Goal: Task Accomplishment & Management: Manage account settings

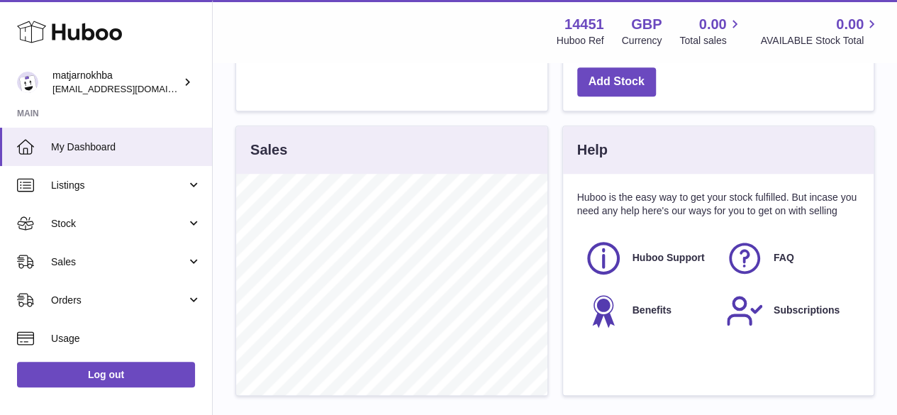
scroll to position [593, 0]
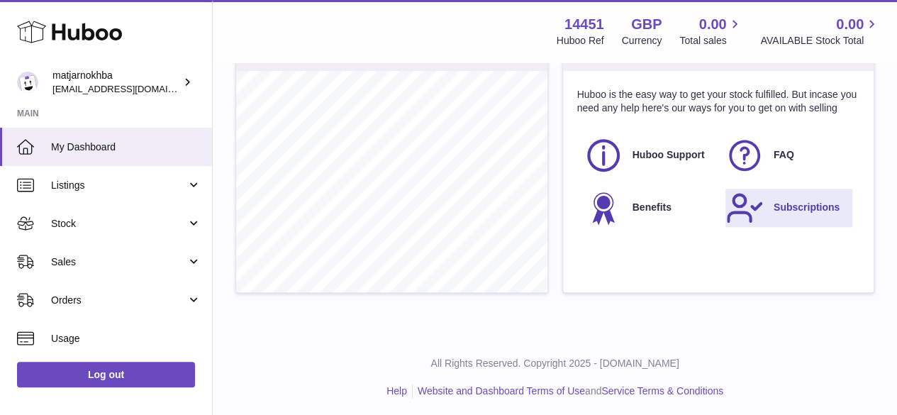
click at [744, 201] on use at bounding box center [744, 207] width 33 height 27
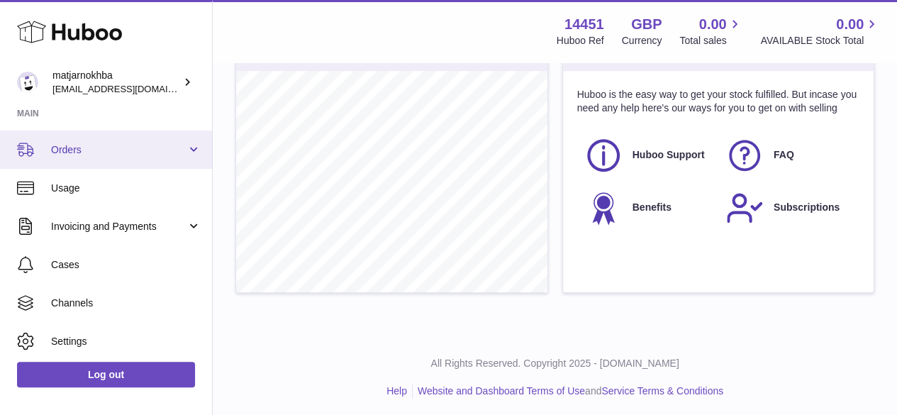
scroll to position [190, 0]
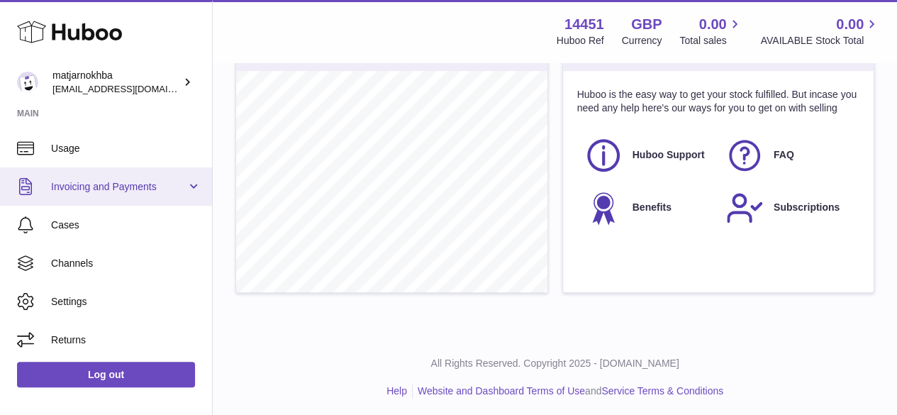
click at [150, 189] on span "Invoicing and Payments" at bounding box center [118, 186] width 135 height 13
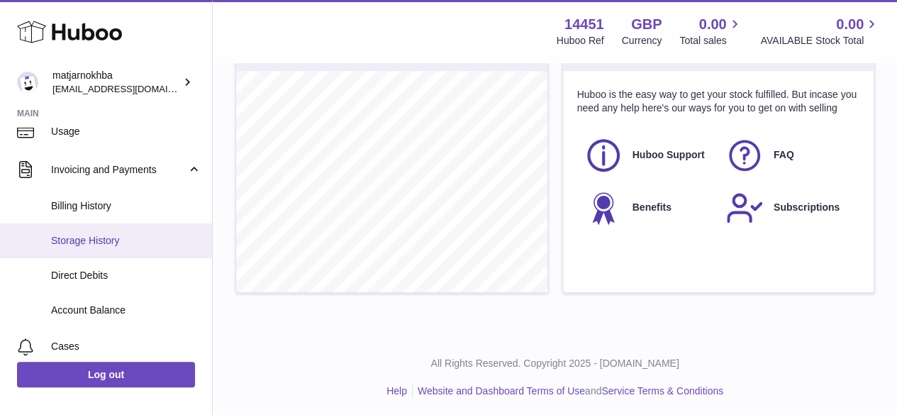
scroll to position [207, 0]
click at [167, 195] on link "Billing History" at bounding box center [106, 206] width 212 height 35
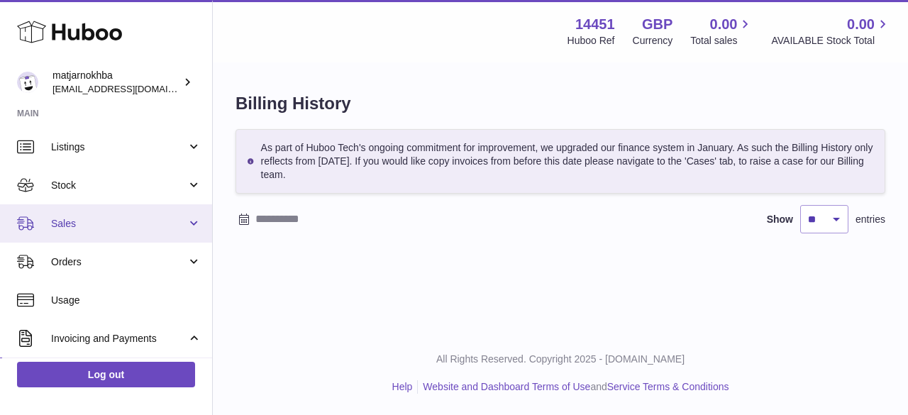
scroll to position [40, 0]
click at [140, 229] on link "Sales" at bounding box center [106, 221] width 212 height 38
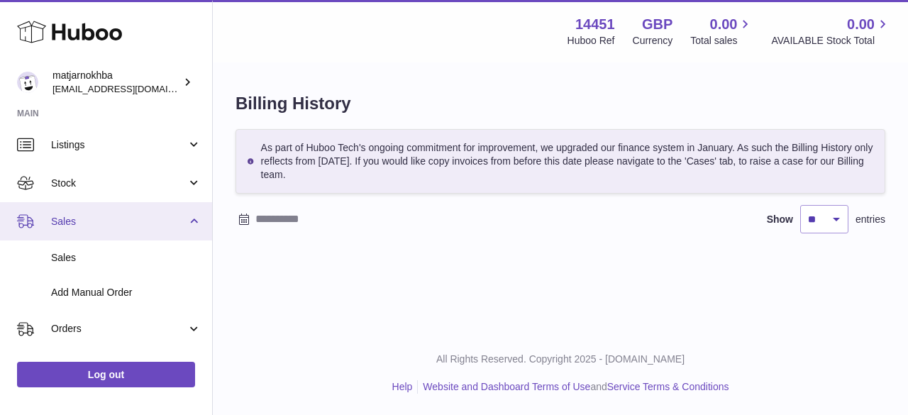
click at [140, 229] on link "Sales" at bounding box center [106, 221] width 212 height 38
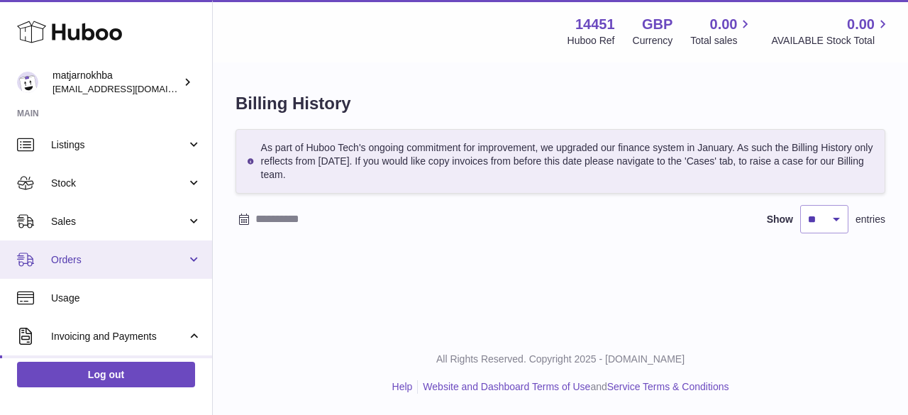
click at [136, 265] on span "Orders" at bounding box center [118, 259] width 135 height 13
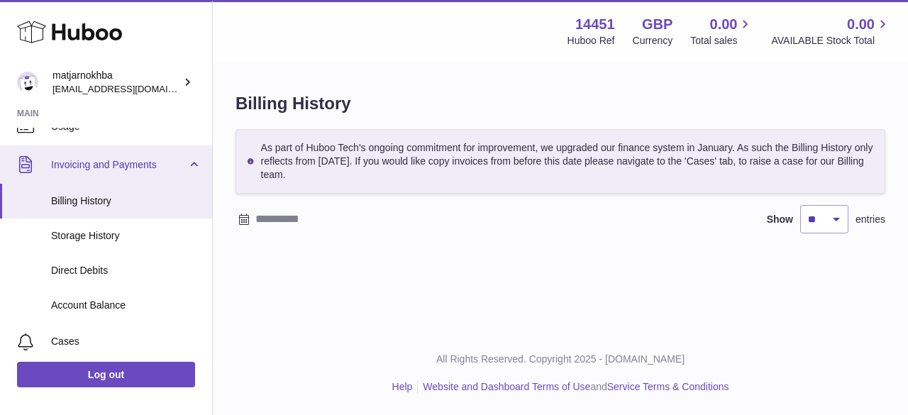
scroll to position [213, 0]
click at [186, 166] on link "Invoicing and Payments" at bounding box center [106, 163] width 212 height 38
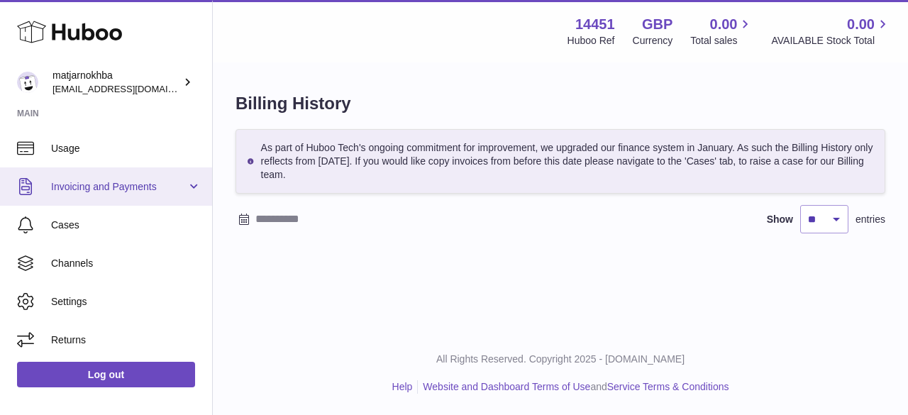
click at [186, 167] on link "Invoicing and Payments" at bounding box center [106, 186] width 212 height 38
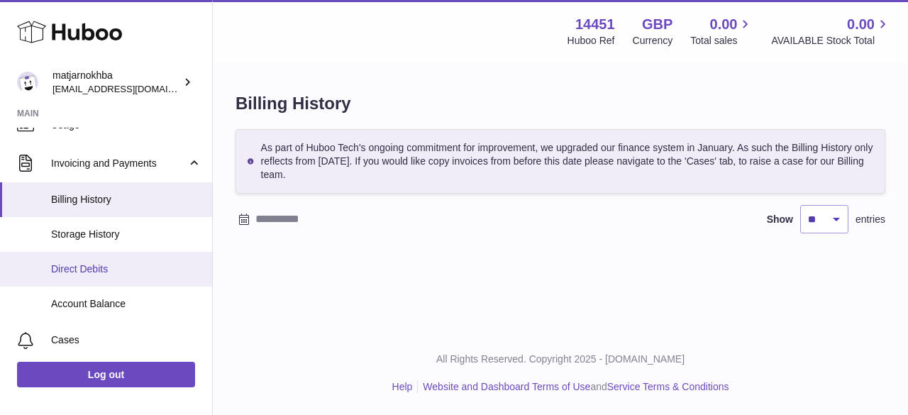
click at [143, 262] on span "Direct Debits" at bounding box center [126, 268] width 150 height 13
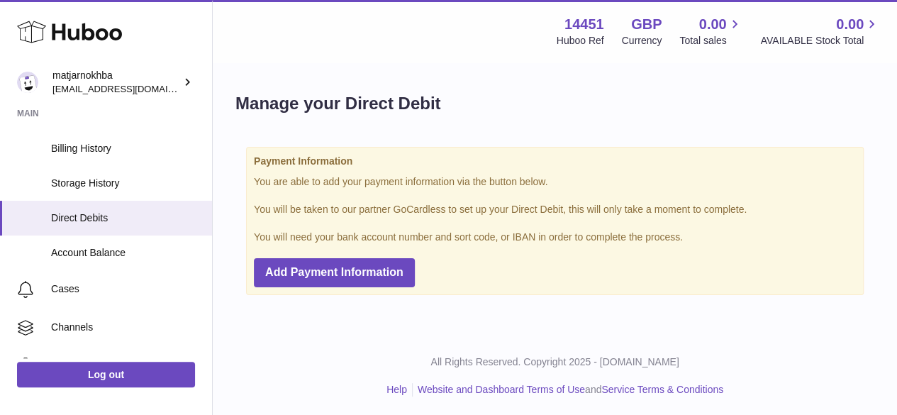
scroll to position [329, 0]
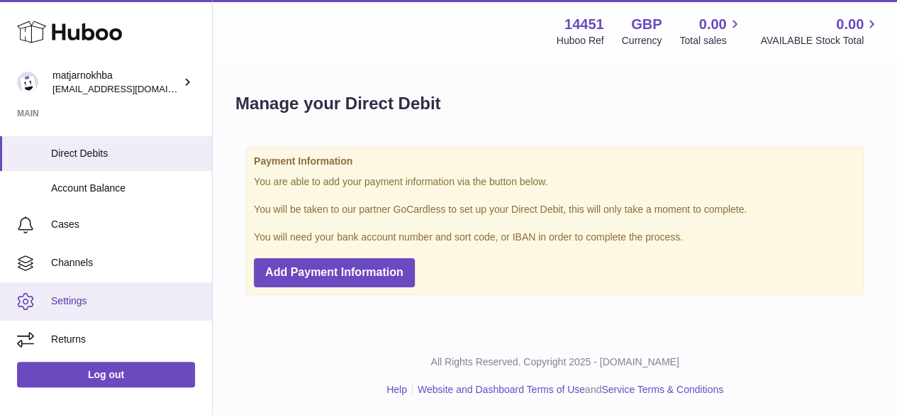
click at [85, 294] on span "Settings" at bounding box center [126, 300] width 150 height 13
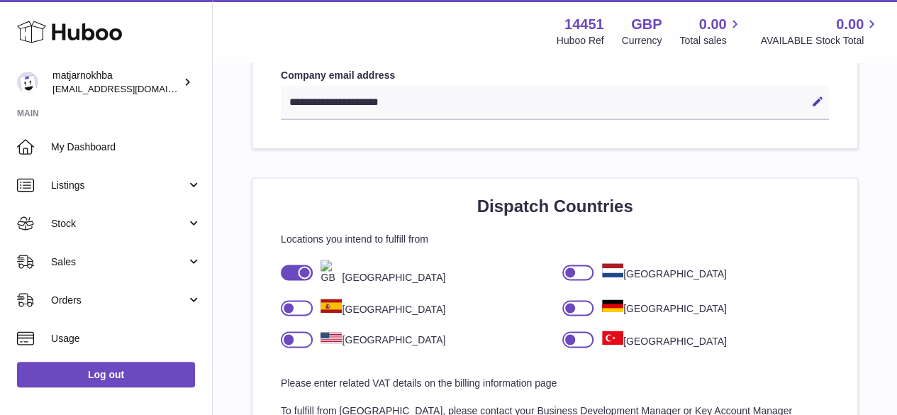
scroll to position [845, 0]
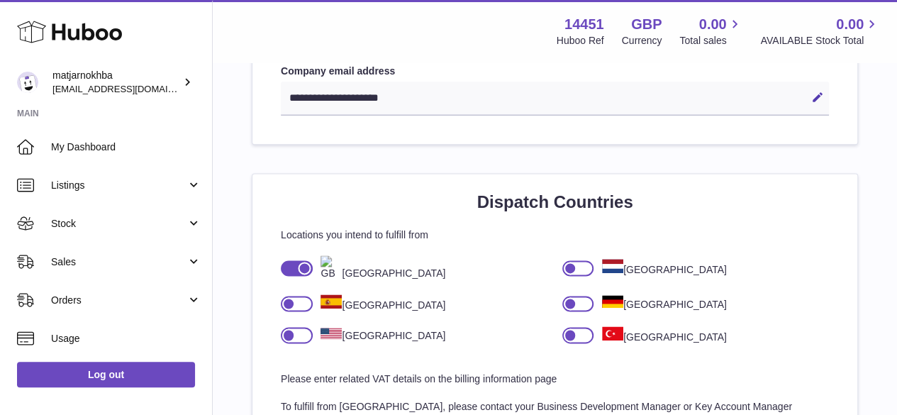
click at [290, 301] on div at bounding box center [288, 303] width 13 height 13
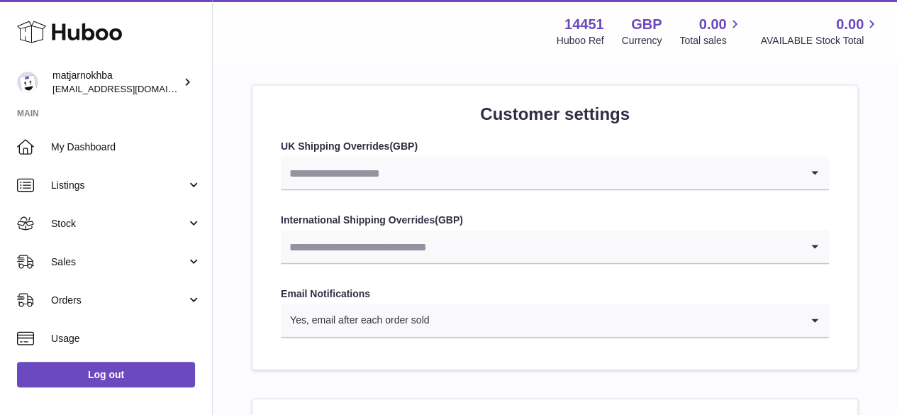
scroll to position [1450, 0]
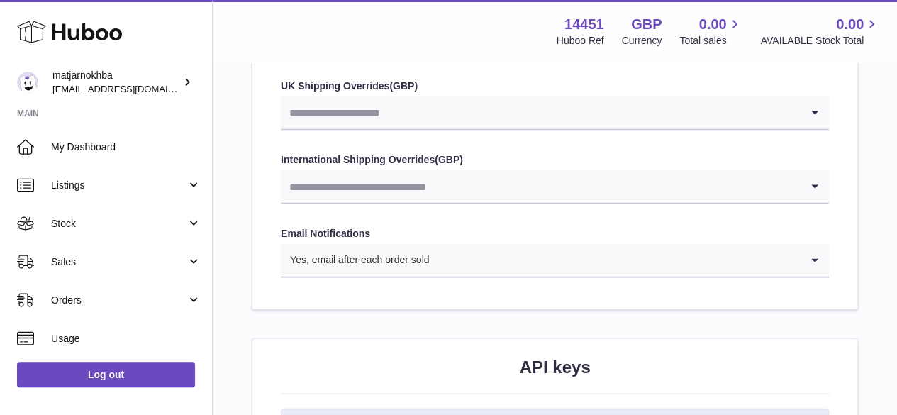
click at [516, 115] on input "Search for option" at bounding box center [541, 112] width 520 height 33
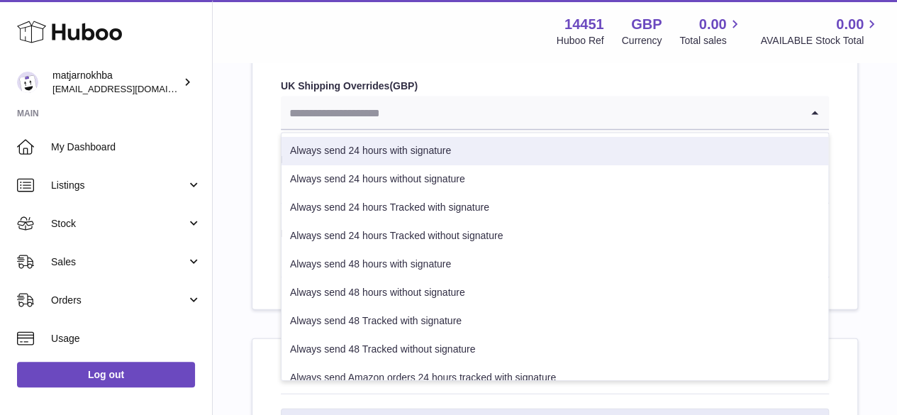
click at [512, 103] on input "Search for option" at bounding box center [541, 112] width 520 height 33
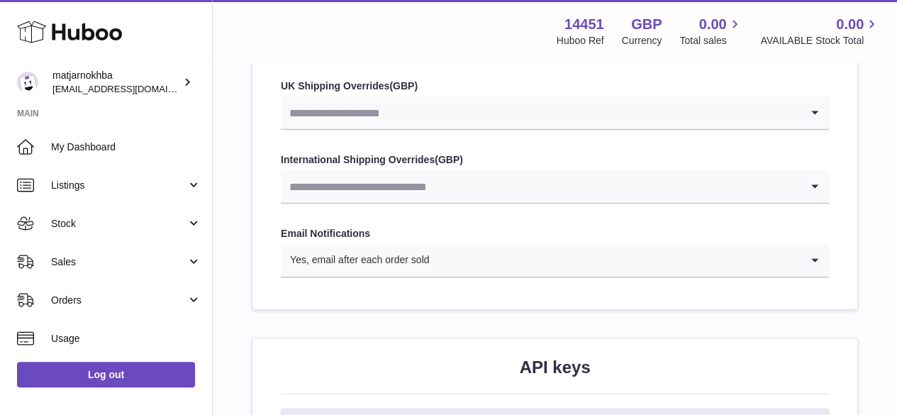
click at [596, 74] on div "Customer settings UK Shipping Overrides ( GBP ) Loading... Always send 24 hours…" at bounding box center [554, 168] width 605 height 284
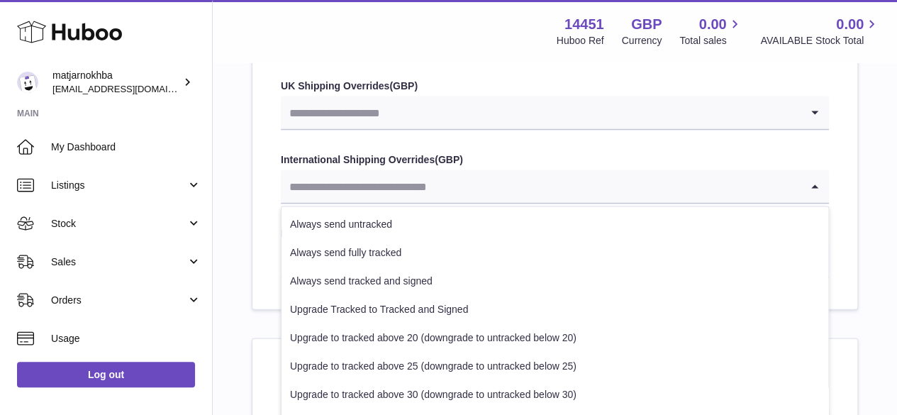
click at [523, 189] on input "Search for option" at bounding box center [541, 186] width 520 height 33
click at [557, 155] on label "International Shipping Overrides ( GBP )" at bounding box center [555, 159] width 548 height 13
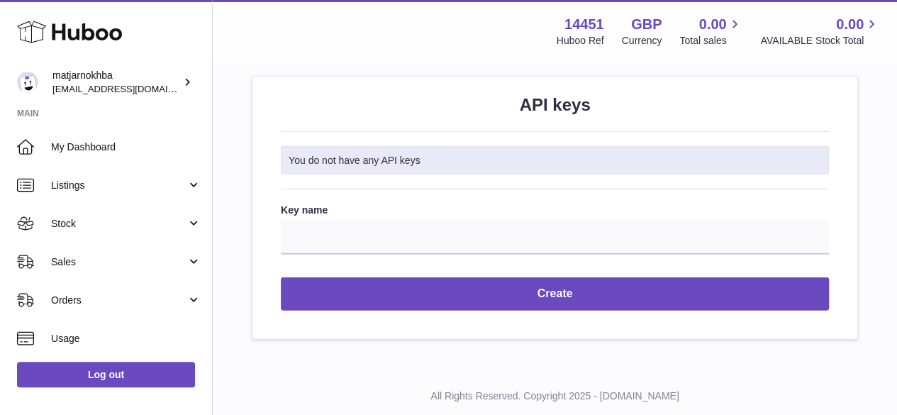
scroll to position [1706, 0]
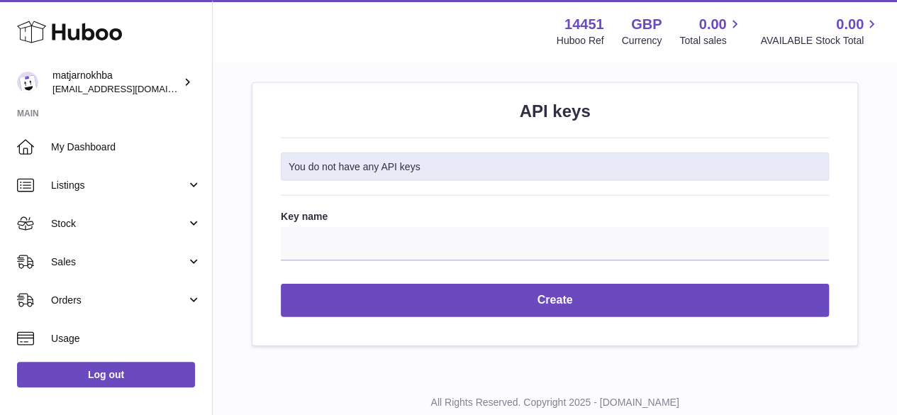
click at [545, 152] on div "You do not have any API keys" at bounding box center [555, 166] width 548 height 29
click at [420, 239] on input "Key name" at bounding box center [555, 244] width 548 height 34
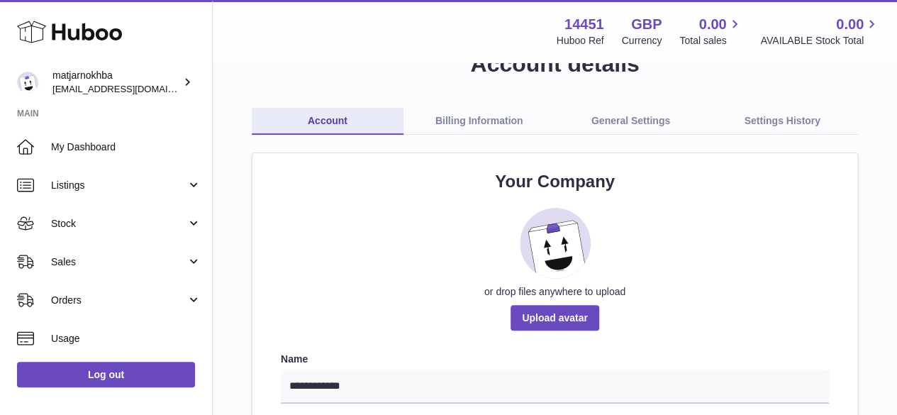
scroll to position [0, 0]
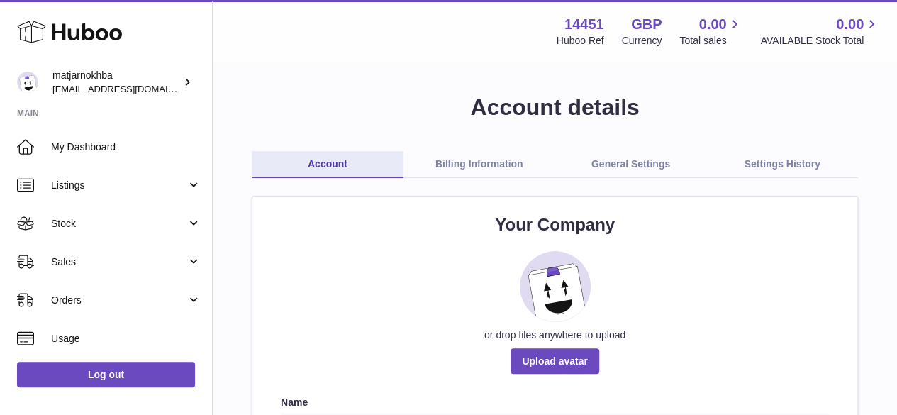
click at [444, 160] on link "Billing Information" at bounding box center [480, 164] width 152 height 27
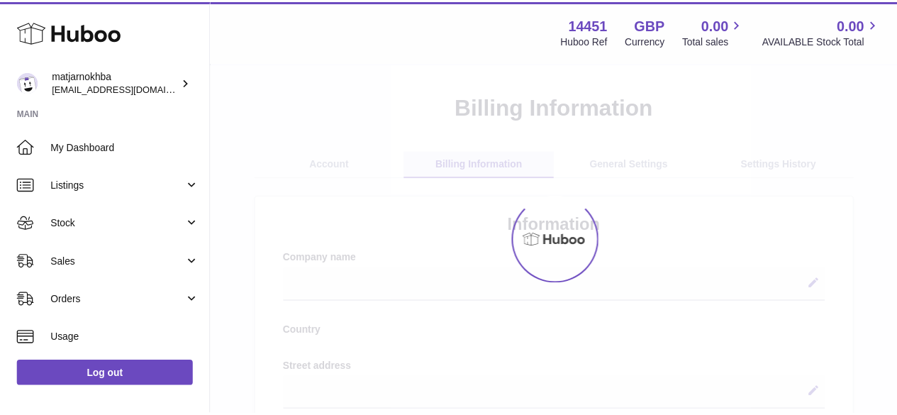
scroll to position [11, 0]
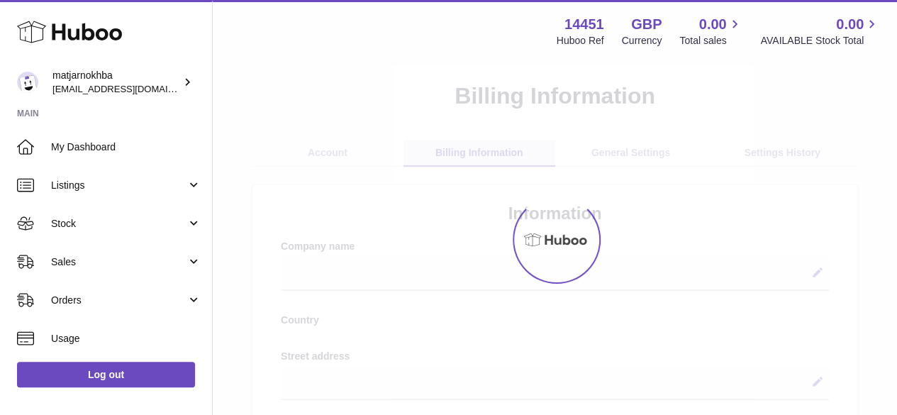
select select
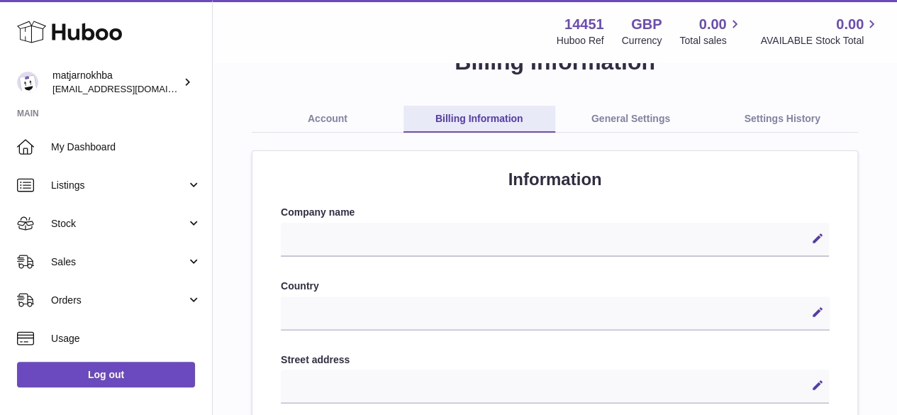
scroll to position [46, 0]
click at [475, 245] on div "Edit Cancel Save" at bounding box center [555, 239] width 548 height 34
click at [810, 239] on button "Edit" at bounding box center [817, 237] width 23 height 23
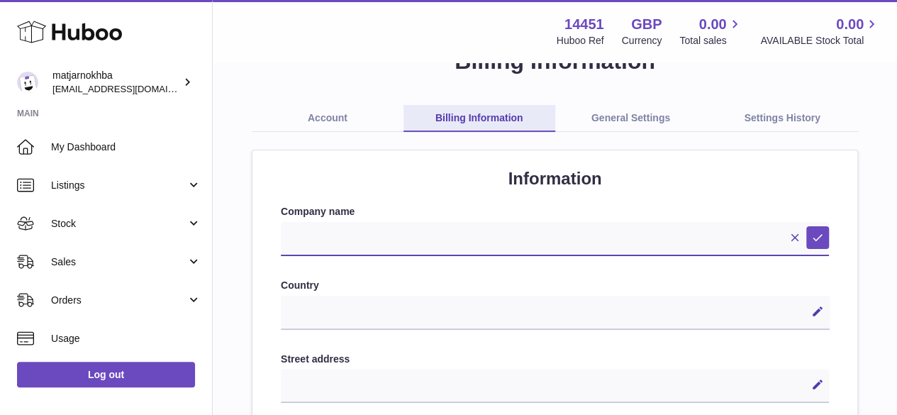
click at [646, 240] on input "text" at bounding box center [555, 239] width 548 height 34
type input "**********"
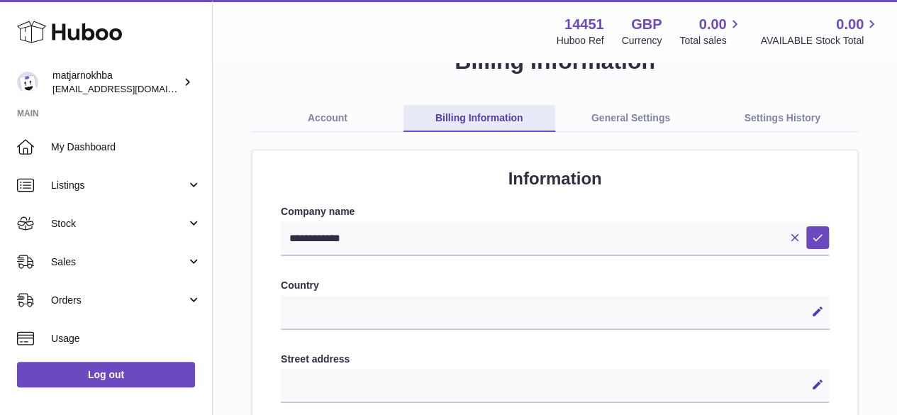
click at [440, 314] on div "**********" at bounding box center [555, 313] width 548 height 34
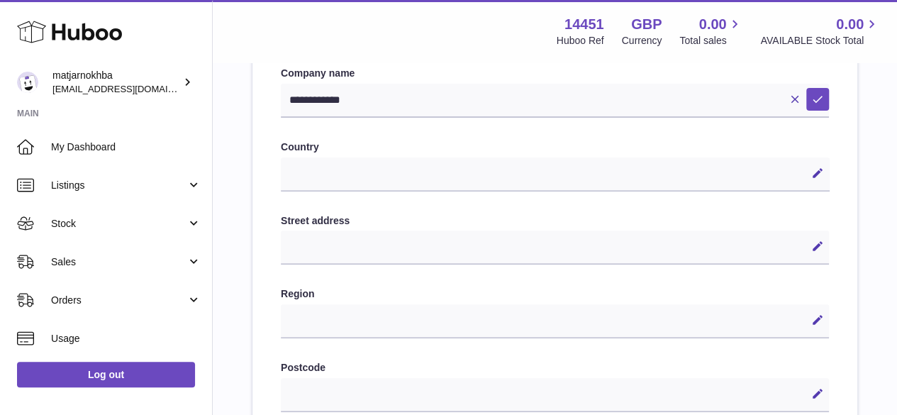
scroll to position [205, 0]
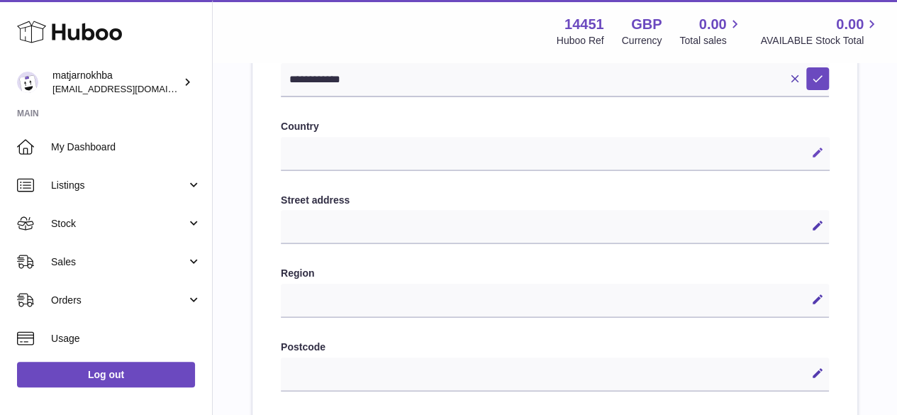
click at [819, 152] on icon at bounding box center [817, 152] width 13 height 13
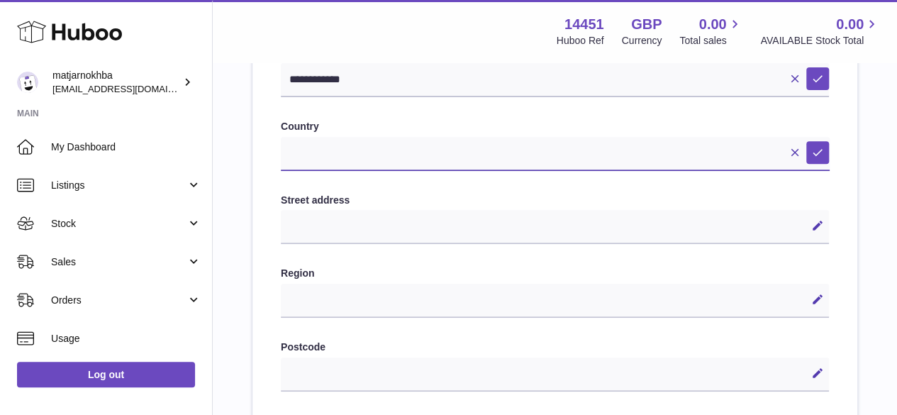
click at [650, 155] on select "**********" at bounding box center [555, 154] width 549 height 34
select select "**"
click at [281, 137] on select "**********" at bounding box center [555, 154] width 549 height 34
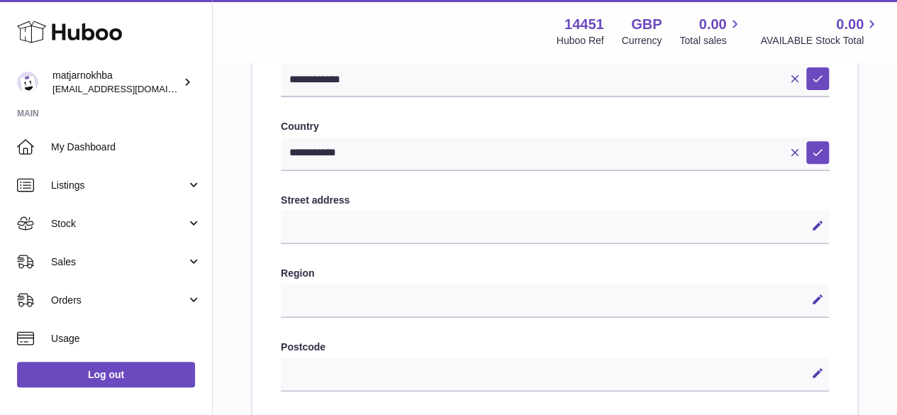
click at [565, 239] on div "Edit Cancel Save" at bounding box center [555, 227] width 548 height 34
click at [814, 226] on icon at bounding box center [817, 225] width 13 height 13
click at [671, 269] on label "Region" at bounding box center [555, 273] width 548 height 13
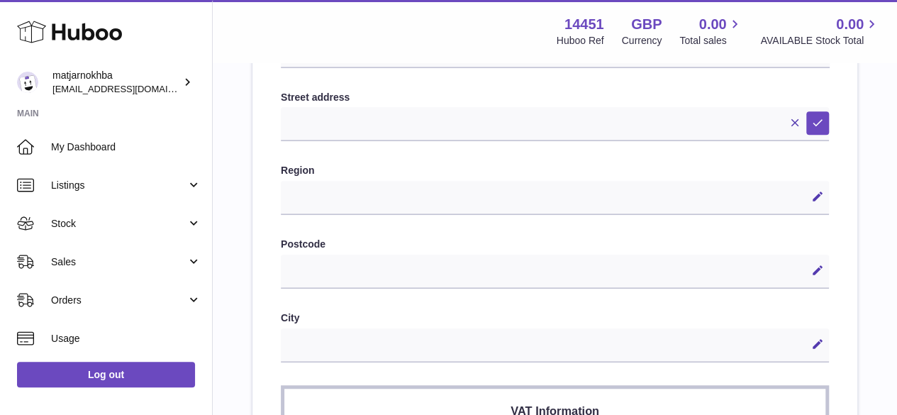
scroll to position [308, 0]
click at [816, 340] on icon at bounding box center [817, 343] width 13 height 13
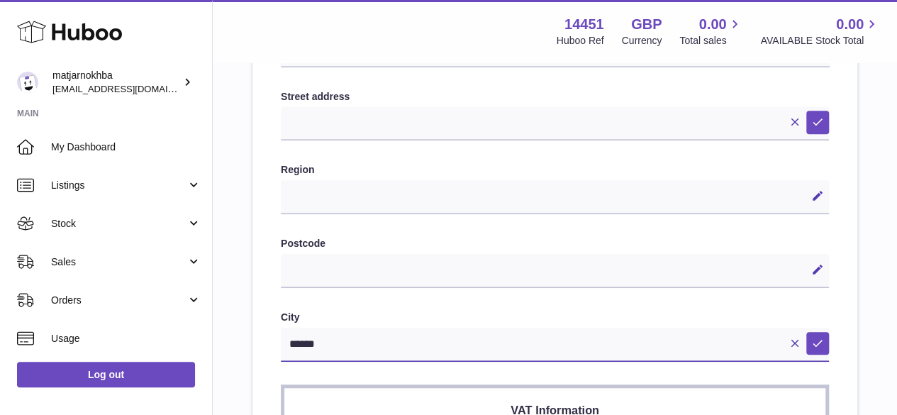
type input "******"
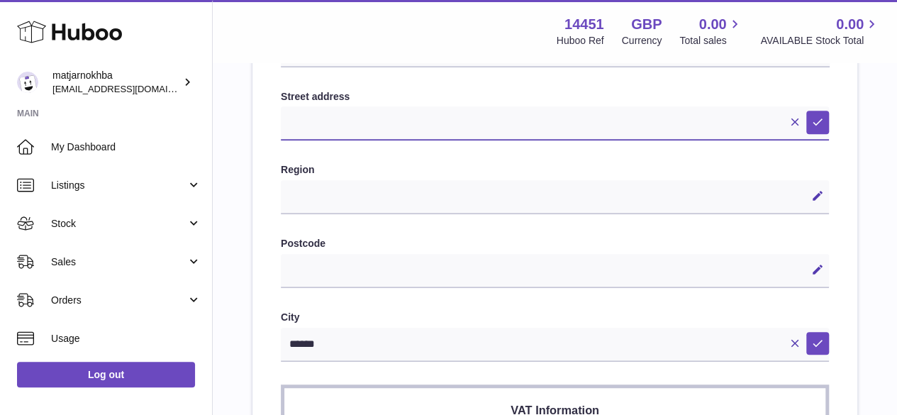
type input "**********"
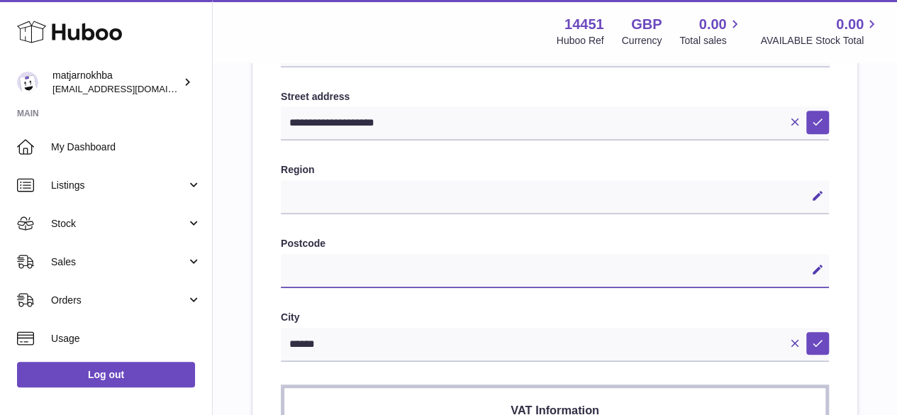
type input "********"
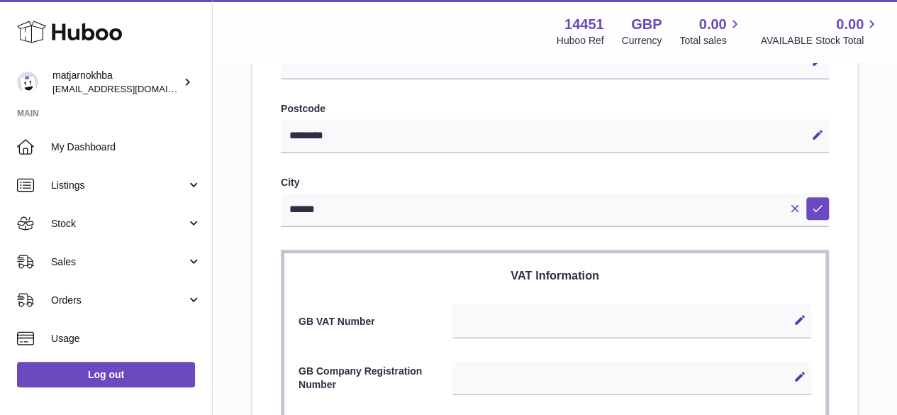
scroll to position [439, 0]
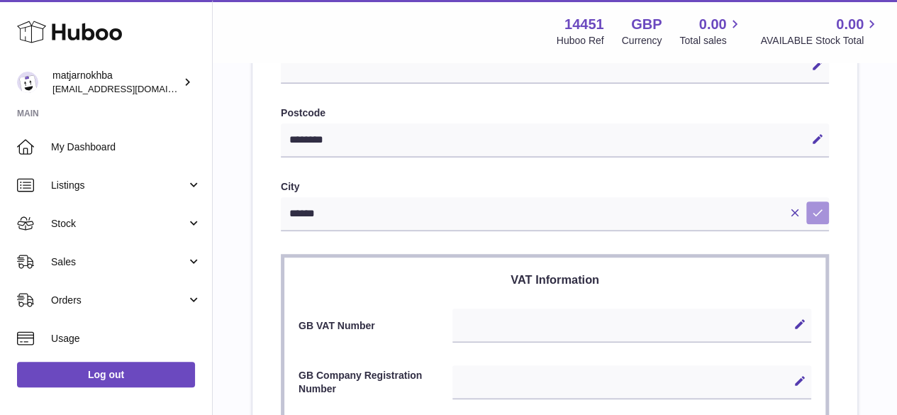
click at [818, 216] on icon at bounding box center [817, 212] width 13 height 13
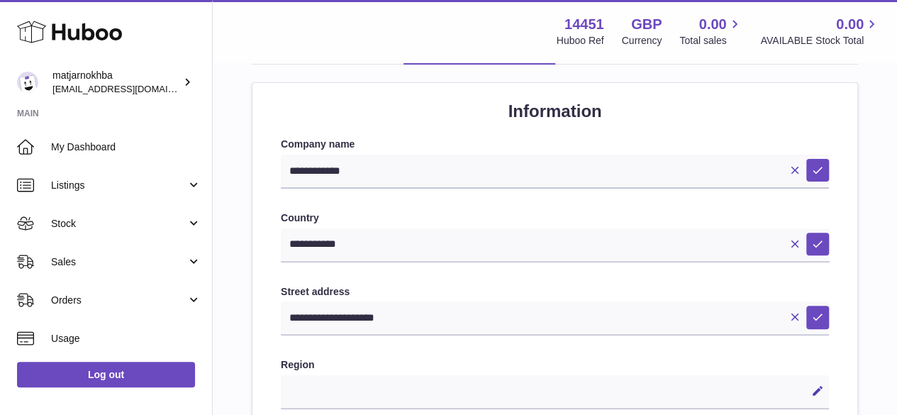
scroll to position [16, 0]
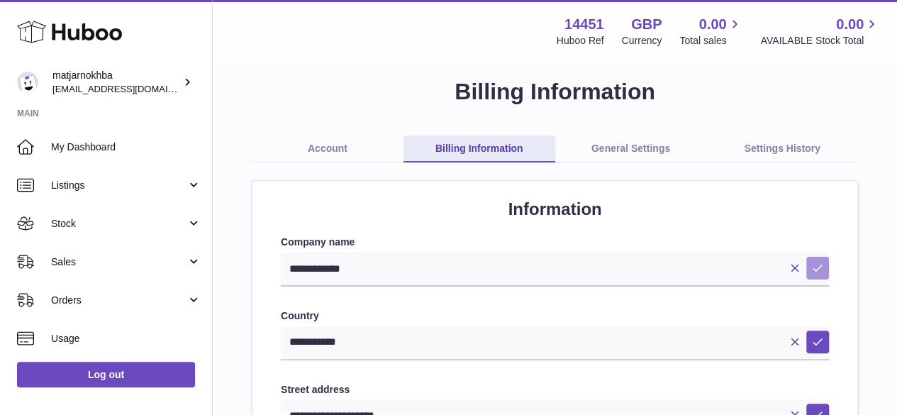
click at [825, 272] on button "Save" at bounding box center [817, 268] width 23 height 23
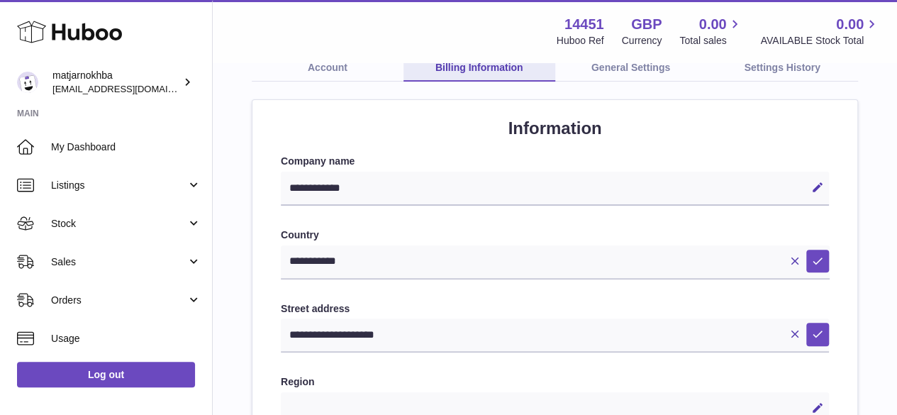
scroll to position [101, 0]
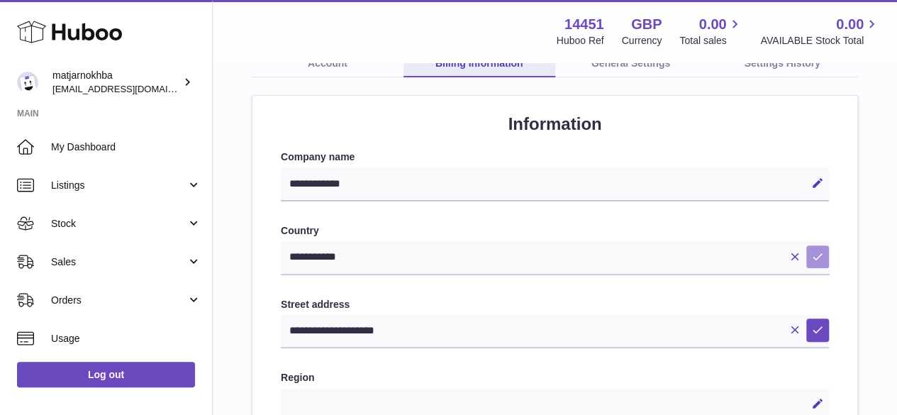
click at [822, 257] on icon at bounding box center [817, 256] width 13 height 13
click at [821, 328] on icon at bounding box center [817, 329] width 13 height 13
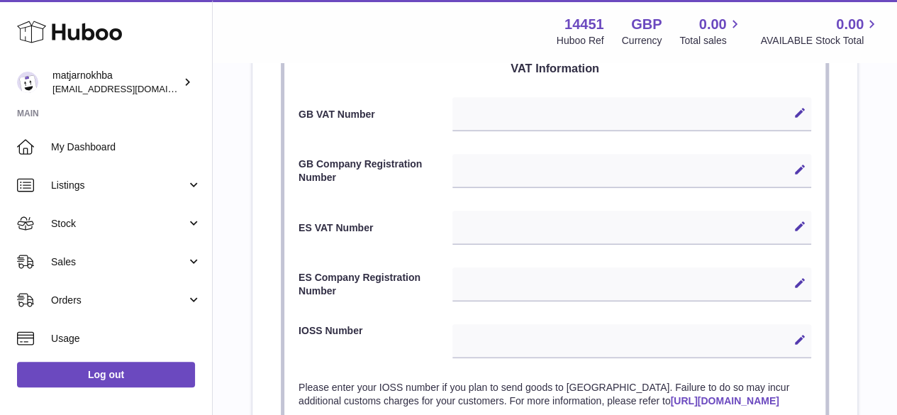
scroll to position [652, 0]
click at [798, 168] on icon at bounding box center [800, 168] width 13 height 13
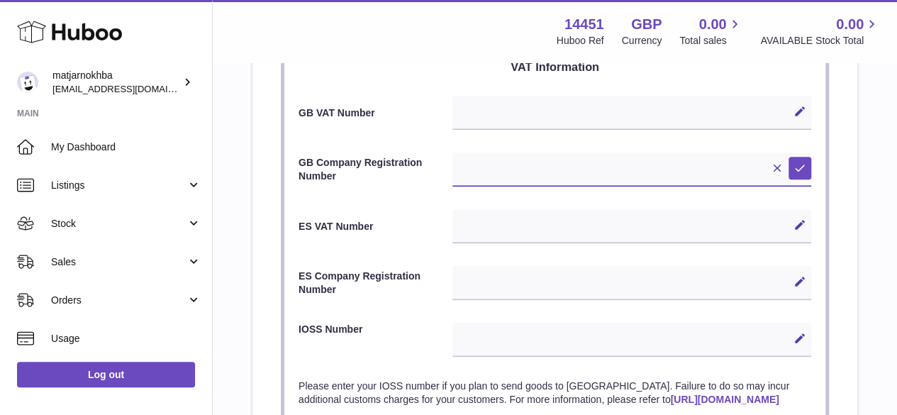
click at [663, 160] on input "text" at bounding box center [631, 169] width 359 height 34
click at [416, 220] on label "ES VAT Number" at bounding box center [376, 226] width 154 height 13
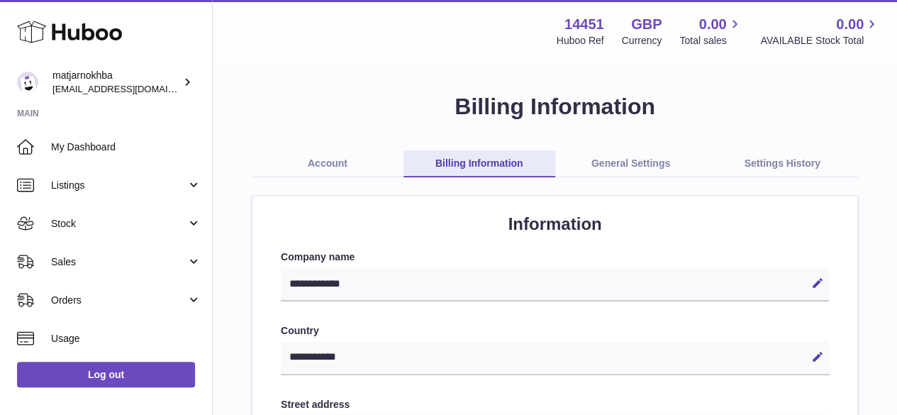
scroll to position [0, 0]
click at [334, 157] on link "Account" at bounding box center [328, 164] width 152 height 27
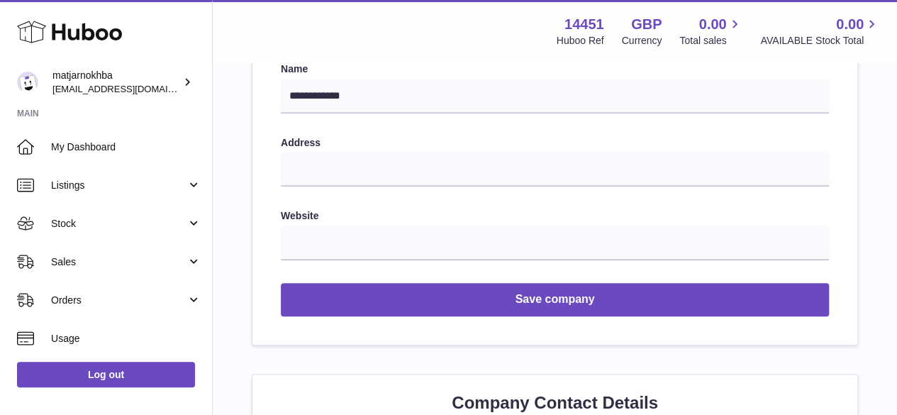
scroll to position [274, 0]
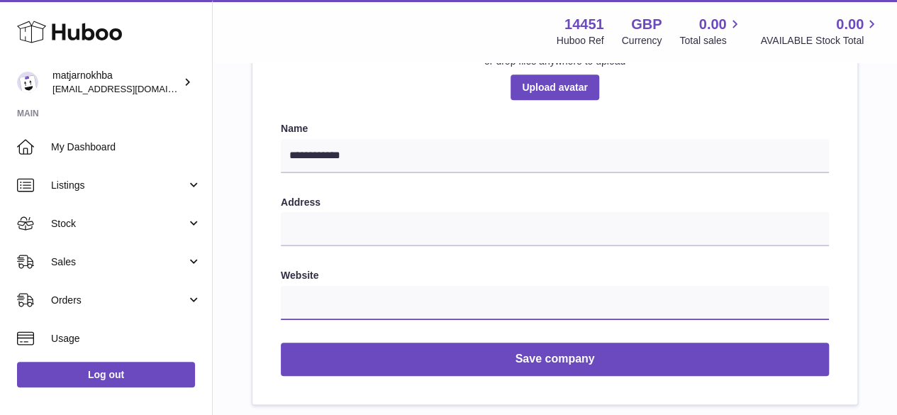
click at [350, 296] on input "text" at bounding box center [555, 303] width 548 height 34
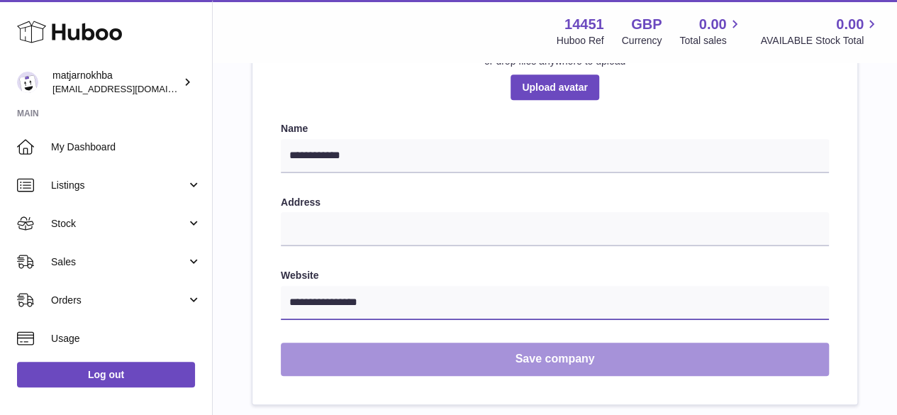
type input "**********"
click at [482, 364] on button "Save company" at bounding box center [555, 359] width 548 height 33
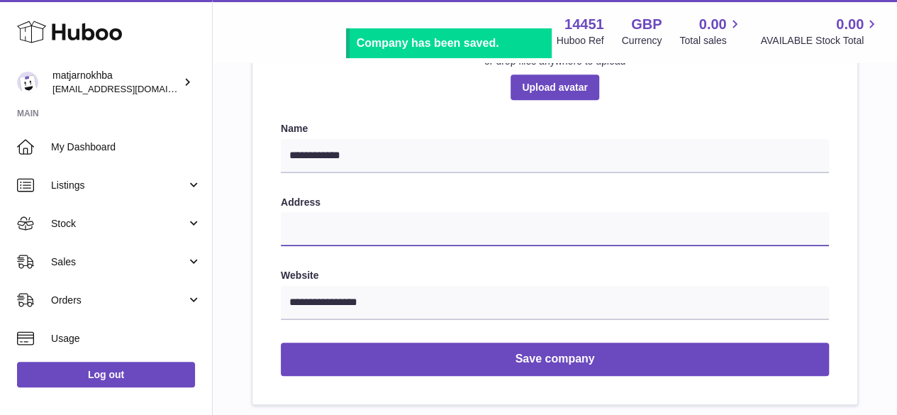
click at [521, 228] on input "text" at bounding box center [555, 229] width 548 height 34
type input "**********"
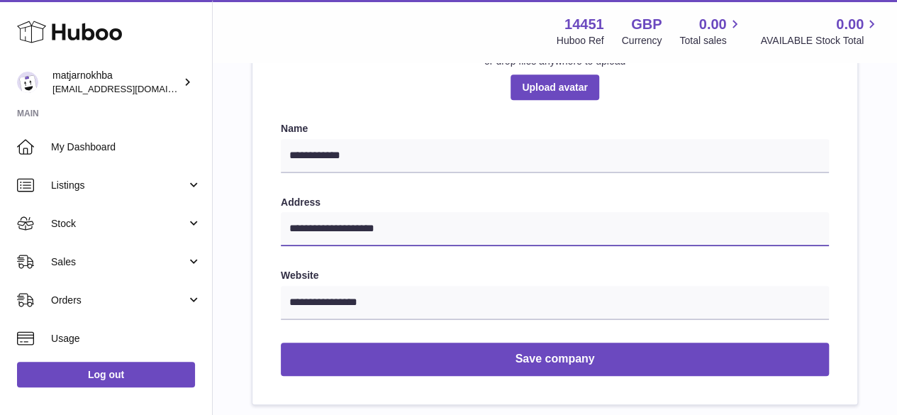
click at [554, 228] on input "**********" at bounding box center [555, 229] width 548 height 34
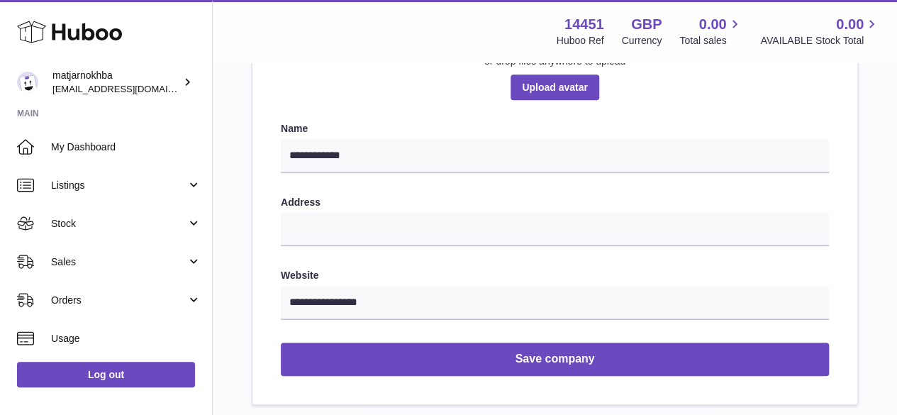
click at [587, 267] on form "**********" at bounding box center [555, 249] width 548 height 254
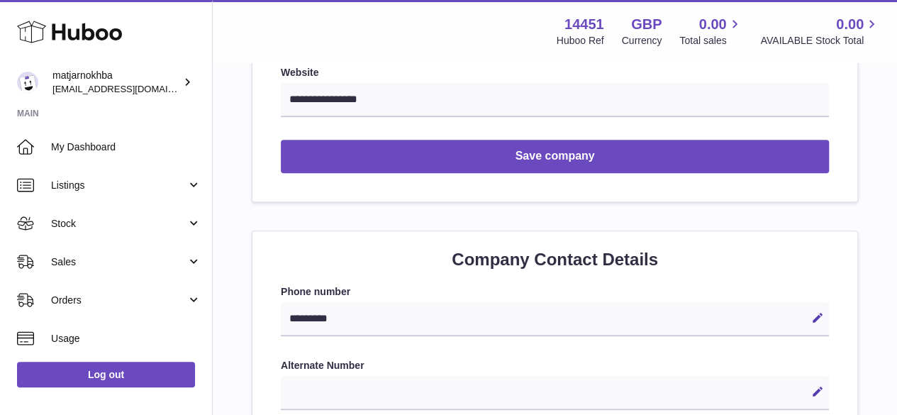
scroll to position [634, 0]
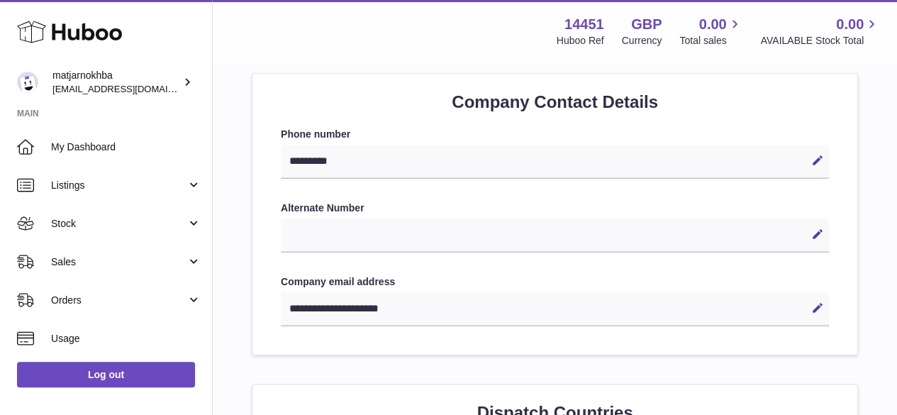
click at [522, 228] on div "Edit Cancel Save" at bounding box center [555, 235] width 548 height 34
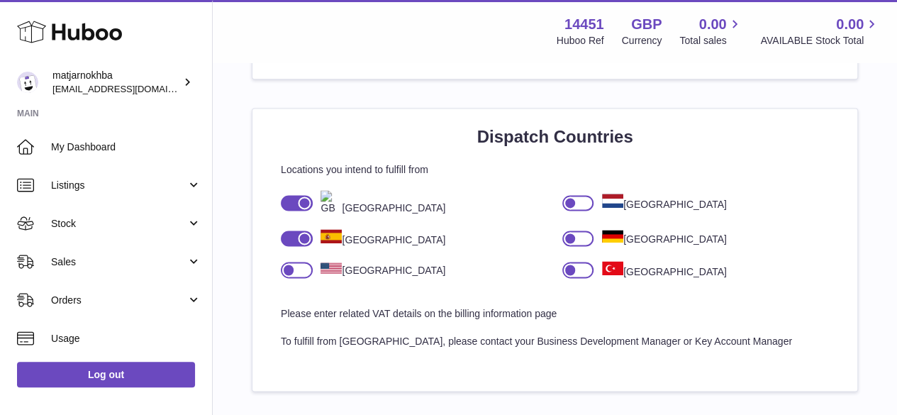
scroll to position [913, 0]
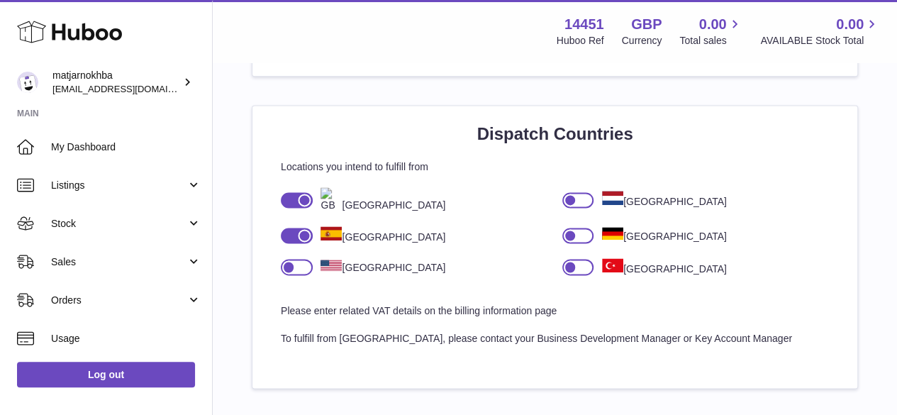
click at [303, 240] on div at bounding box center [304, 235] width 13 height 13
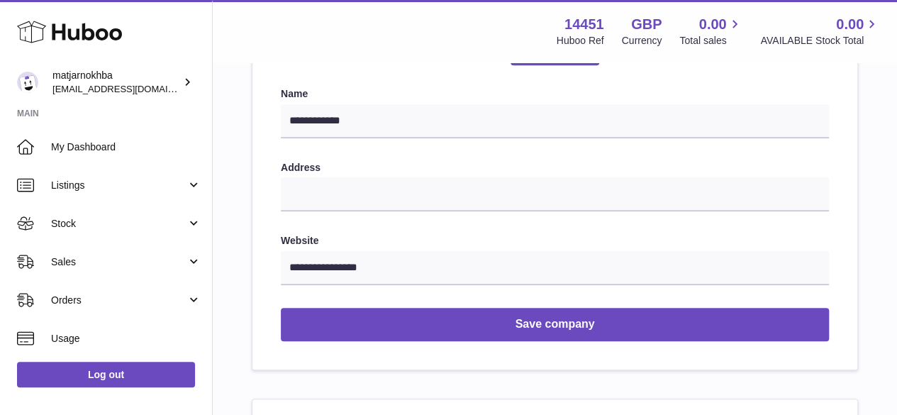
scroll to position [0, 0]
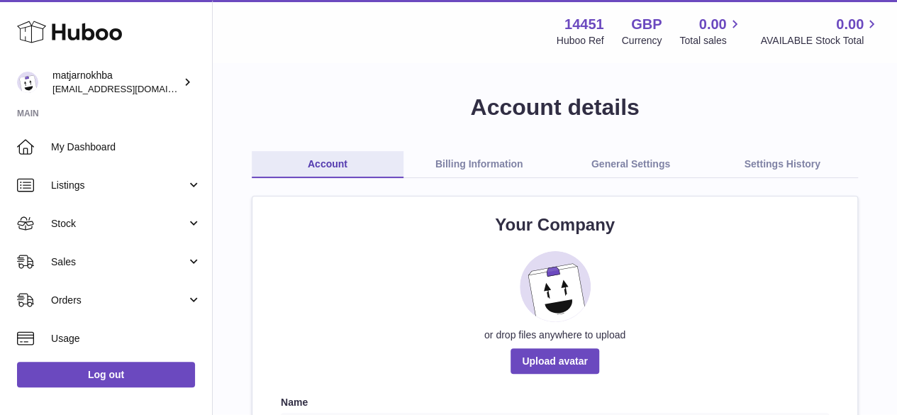
click at [462, 158] on link "Billing Information" at bounding box center [480, 164] width 152 height 27
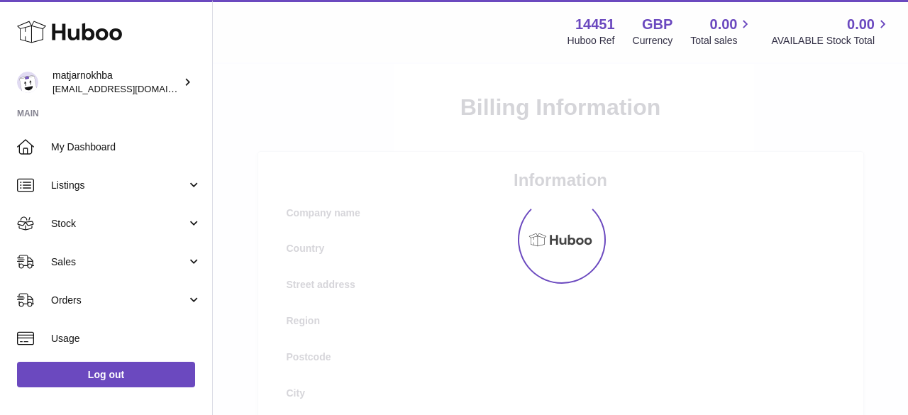
select select "**"
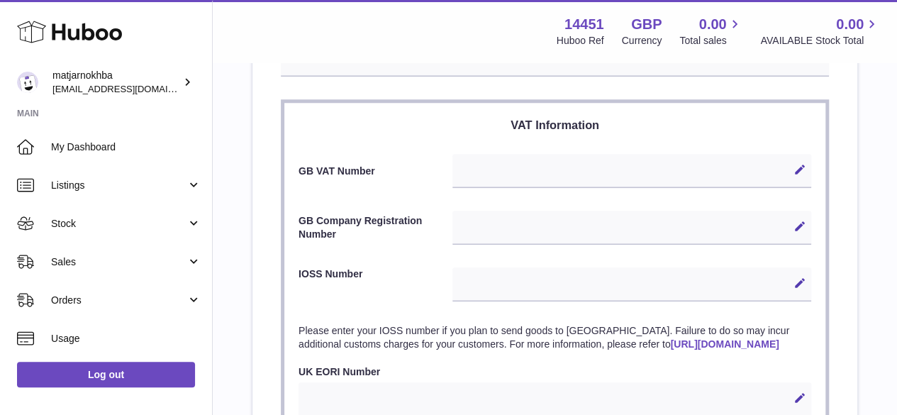
scroll to position [589, 0]
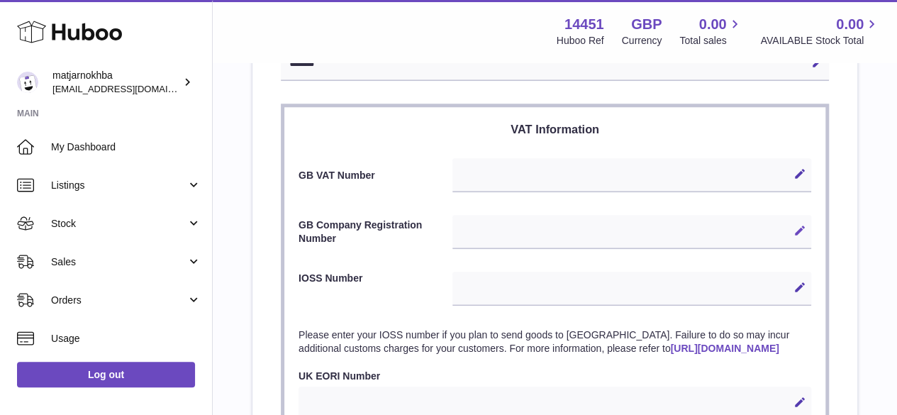
click at [799, 230] on icon at bounding box center [800, 230] width 13 height 13
paste input "********"
type input "********"
click at [806, 231] on icon at bounding box center [800, 230] width 13 height 13
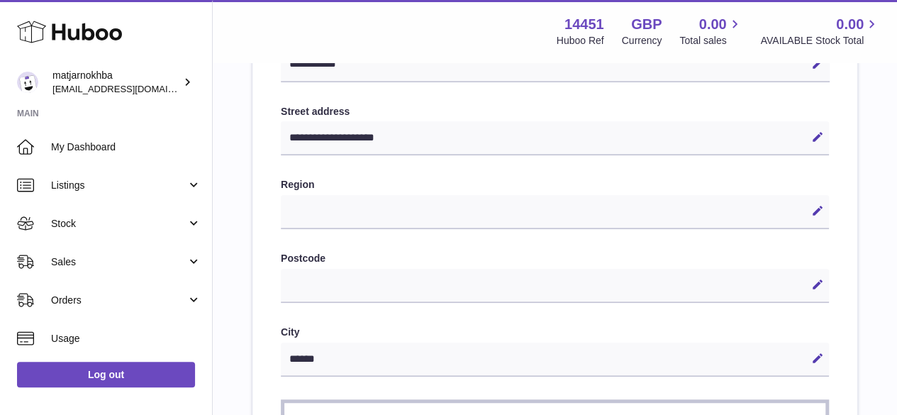
scroll to position [0, 0]
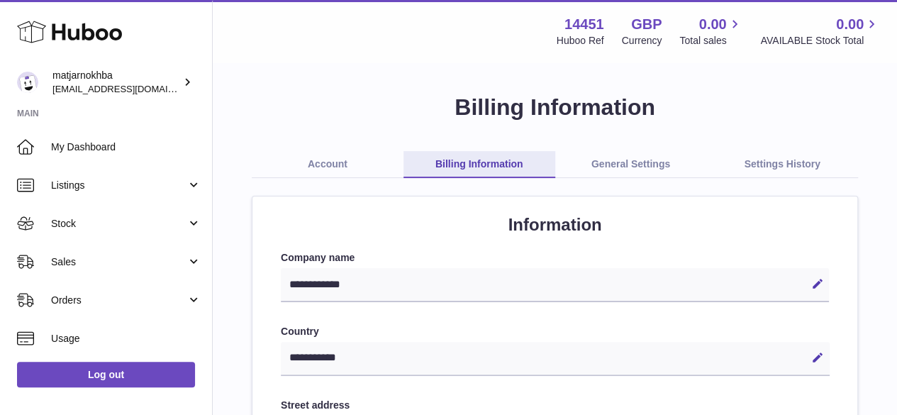
click at [602, 163] on link "General Settings" at bounding box center [631, 164] width 152 height 27
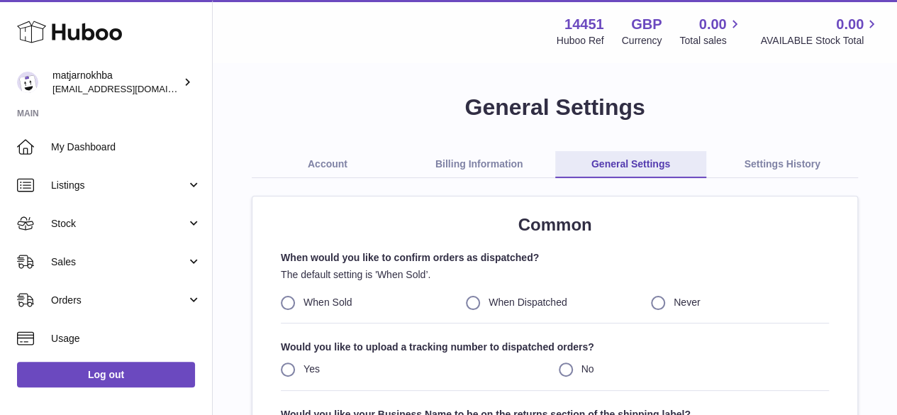
click at [796, 155] on link "Settings History" at bounding box center [782, 164] width 152 height 27
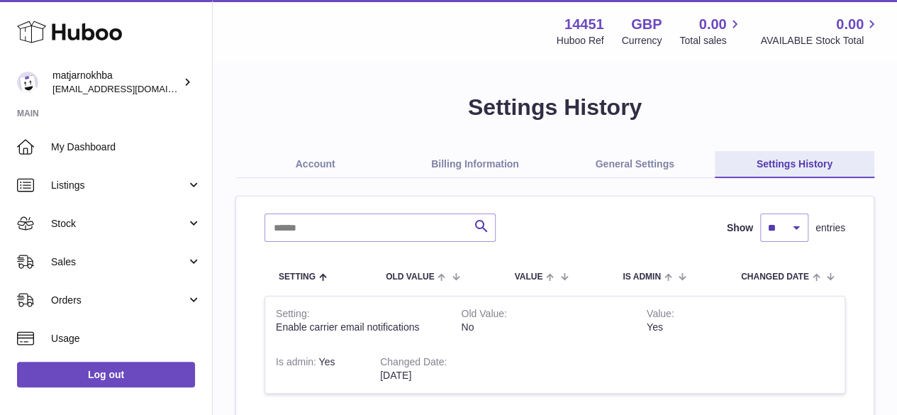
click at [313, 166] on link "Account" at bounding box center [315, 164] width 160 height 27
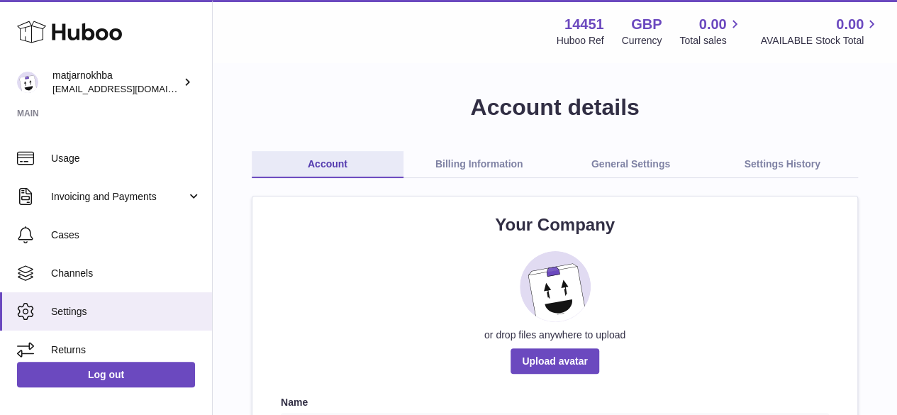
scroll to position [190, 0]
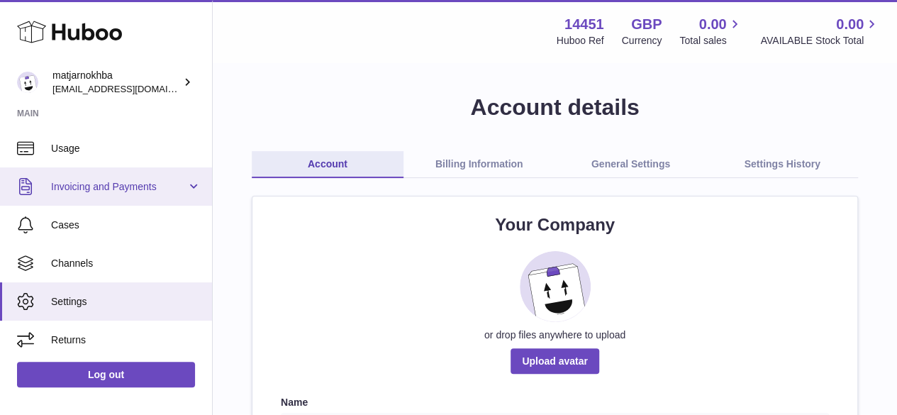
click at [173, 189] on span "Invoicing and Payments" at bounding box center [118, 186] width 135 height 13
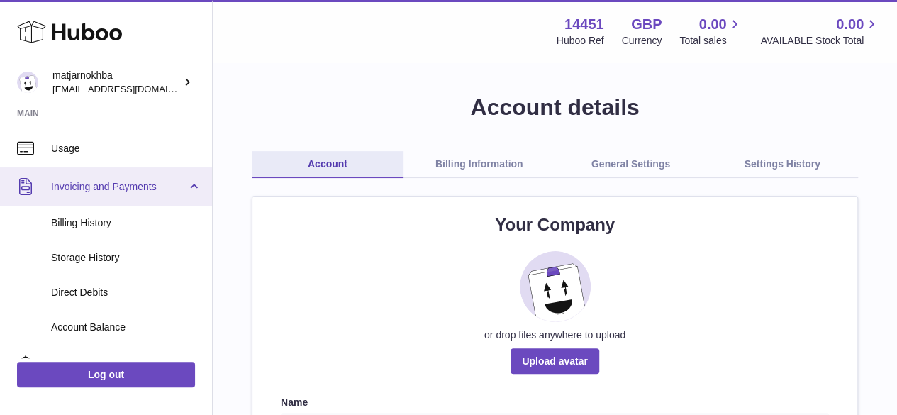
click at [173, 189] on span "Invoicing and Payments" at bounding box center [118, 186] width 135 height 13
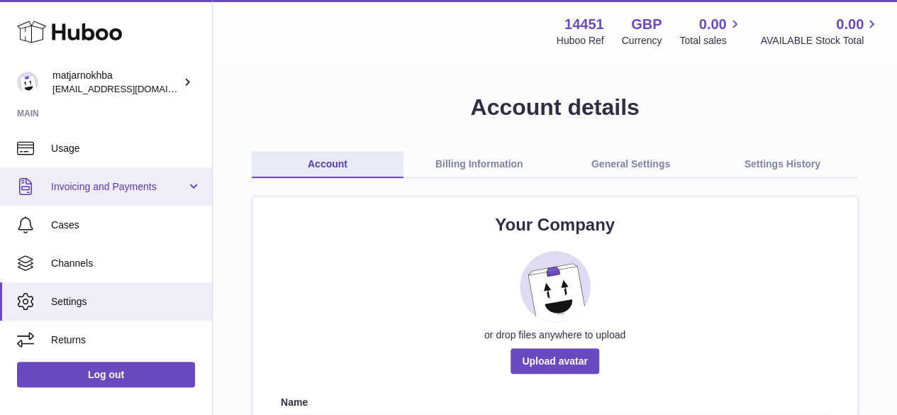
click at [173, 189] on span "Invoicing and Payments" at bounding box center [118, 186] width 135 height 13
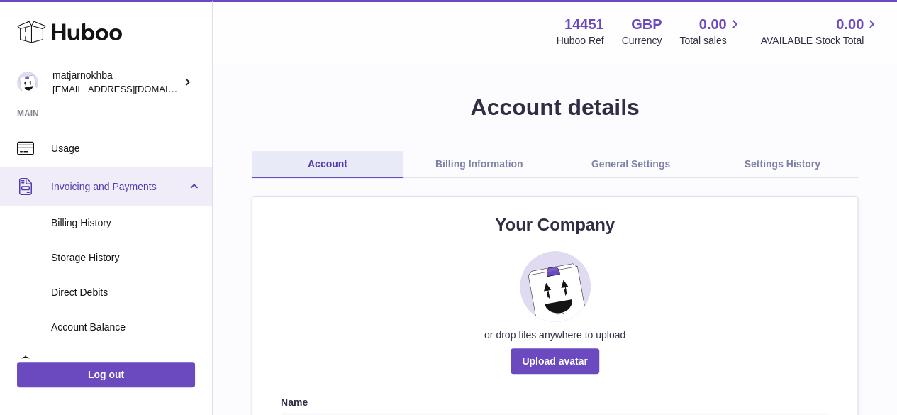
click at [173, 189] on span "Invoicing and Payments" at bounding box center [118, 186] width 135 height 13
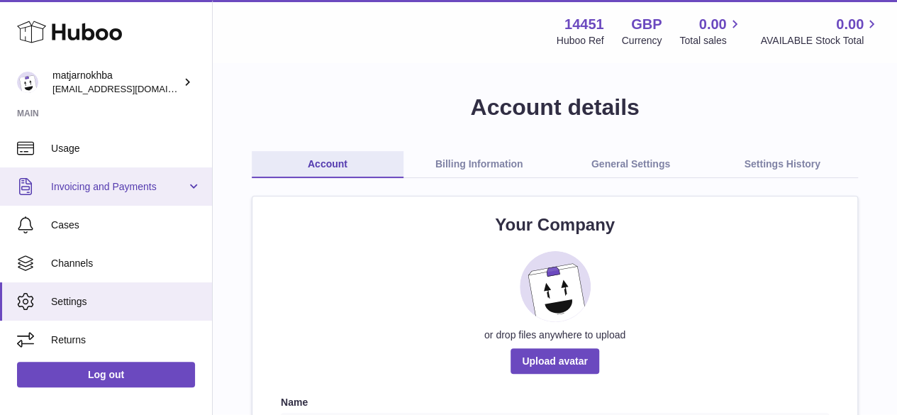
click at [173, 189] on span "Invoicing and Payments" at bounding box center [118, 186] width 135 height 13
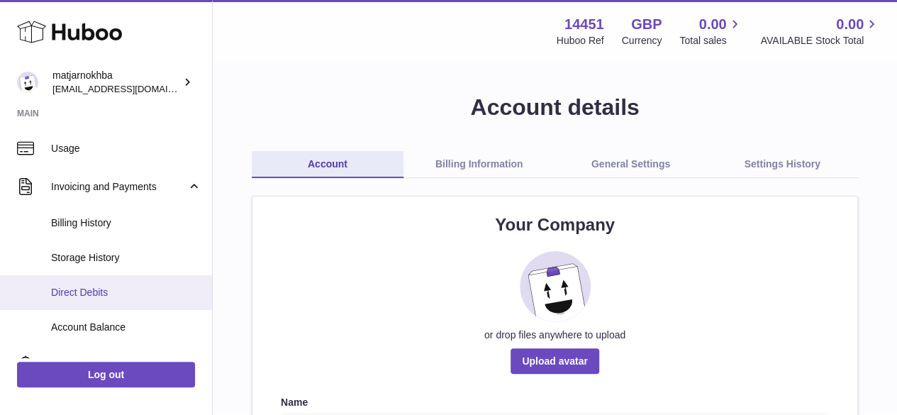
click at [125, 282] on link "Direct Debits" at bounding box center [106, 292] width 212 height 35
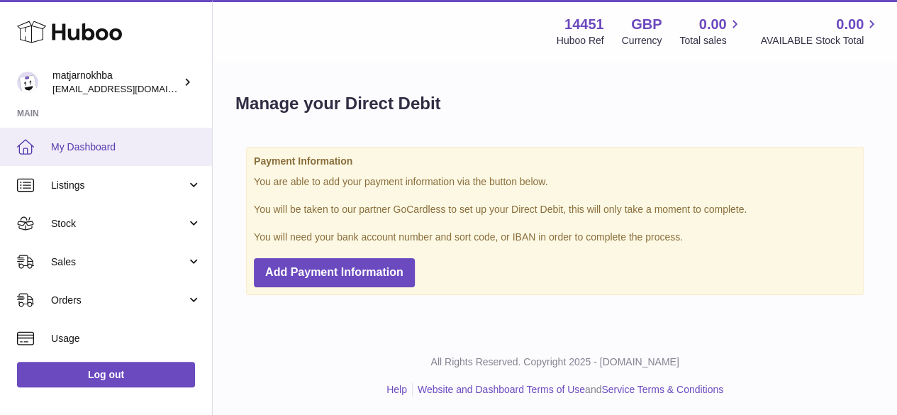
click at [133, 144] on span "My Dashboard" at bounding box center [126, 146] width 150 height 13
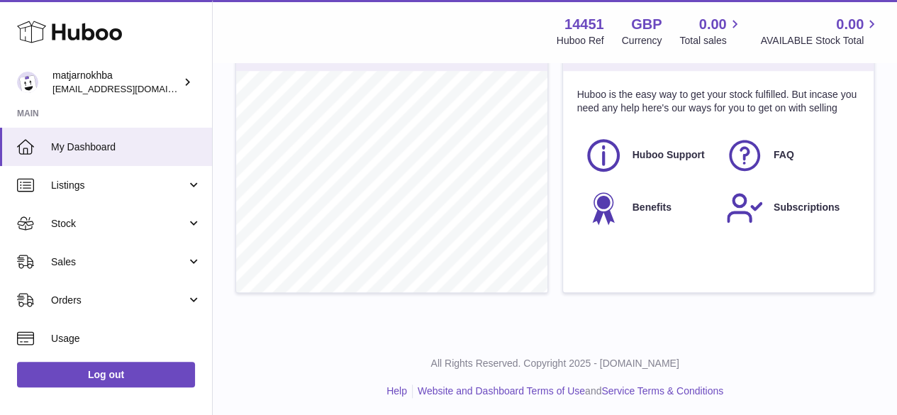
scroll to position [586, 0]
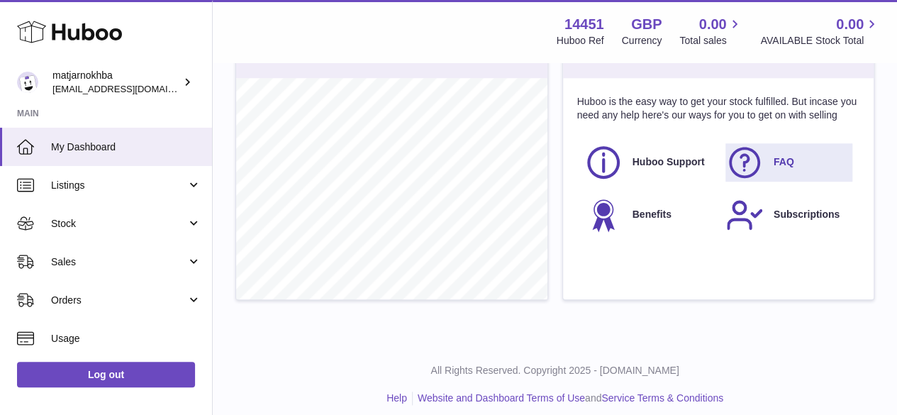
click at [738, 158] on icon at bounding box center [744, 162] width 35 height 35
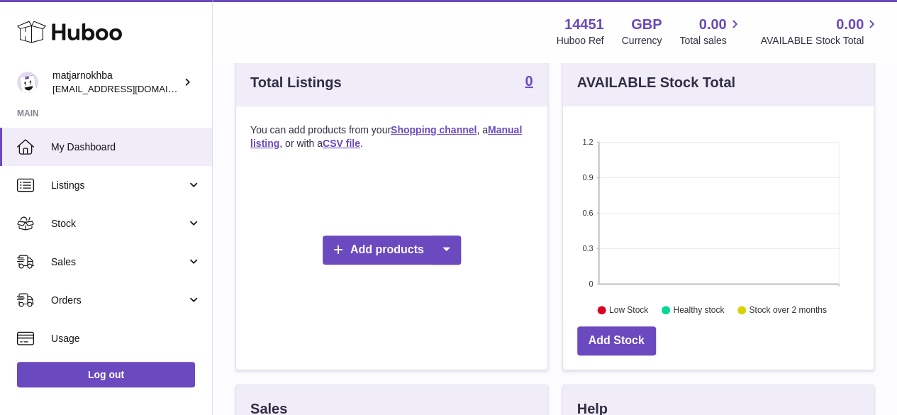
scroll to position [233, 0]
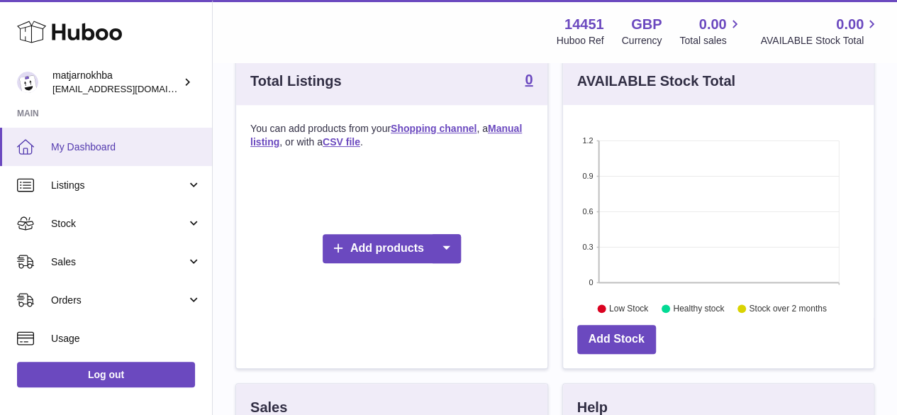
click at [135, 147] on span "My Dashboard" at bounding box center [126, 146] width 150 height 13
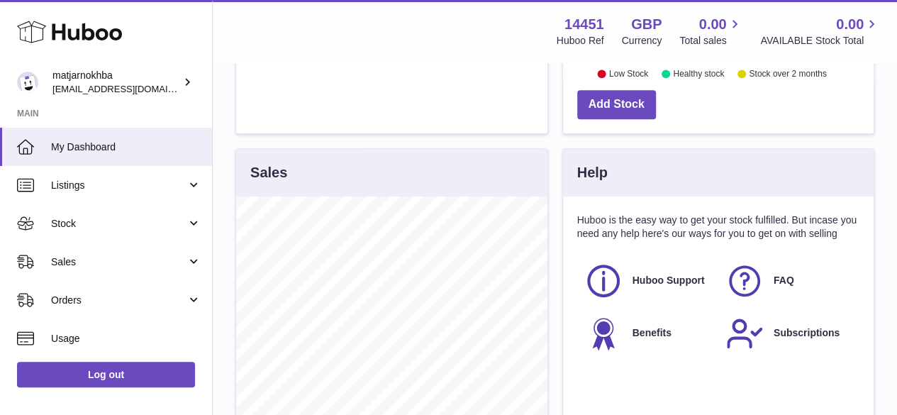
scroll to position [468, 0]
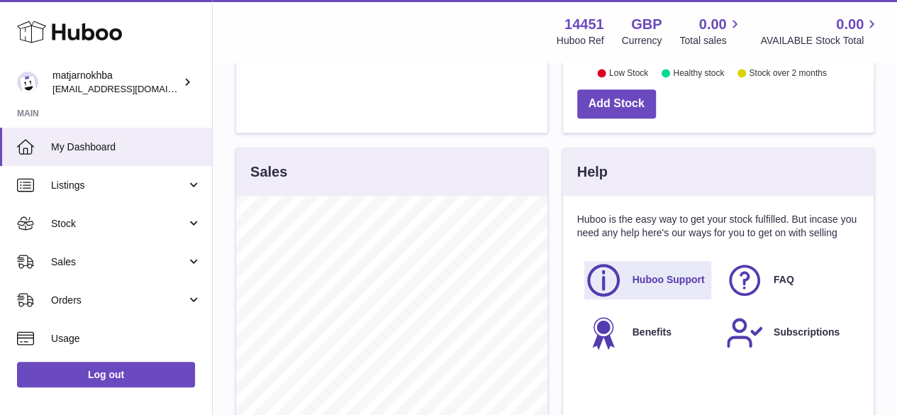
click at [603, 284] on use at bounding box center [603, 280] width 33 height 33
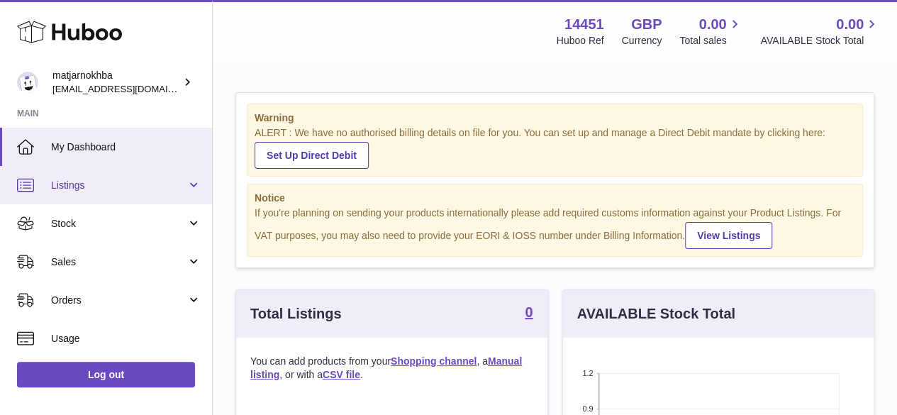
click at [165, 192] on link "Listings" at bounding box center [106, 185] width 212 height 38
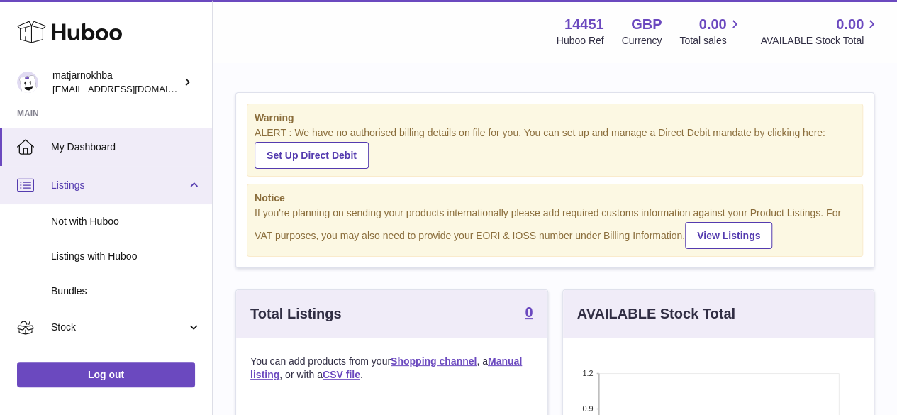
click at [166, 196] on link "Listings" at bounding box center [106, 185] width 212 height 38
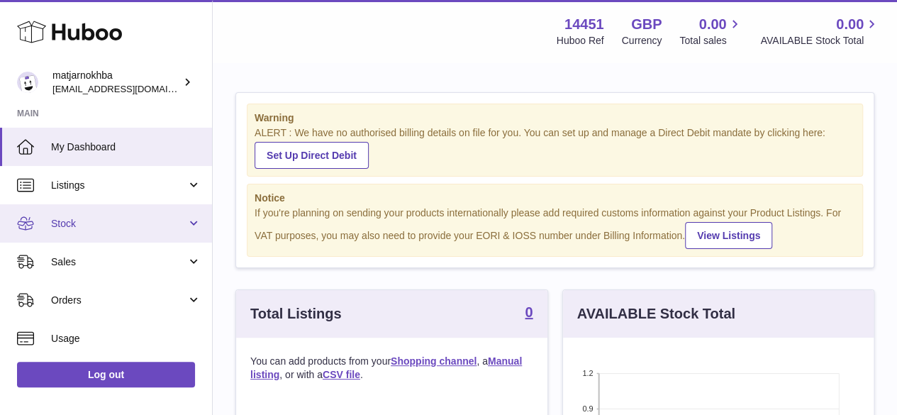
click at [164, 234] on link "Stock" at bounding box center [106, 223] width 212 height 38
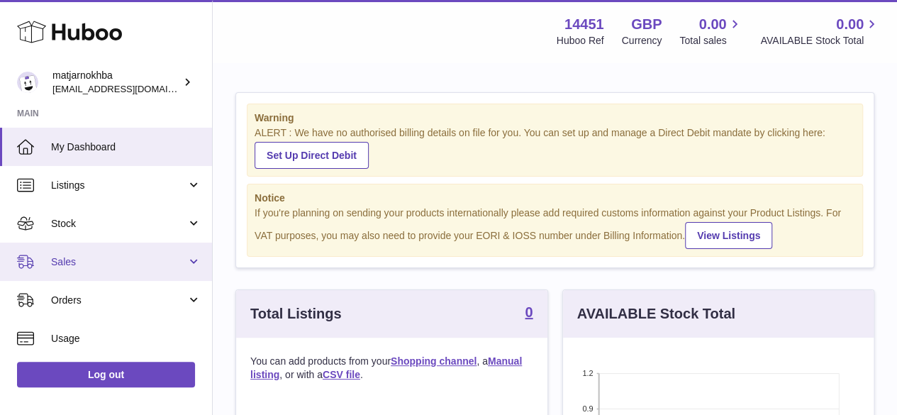
click at [165, 268] on link "Sales" at bounding box center [106, 262] width 212 height 38
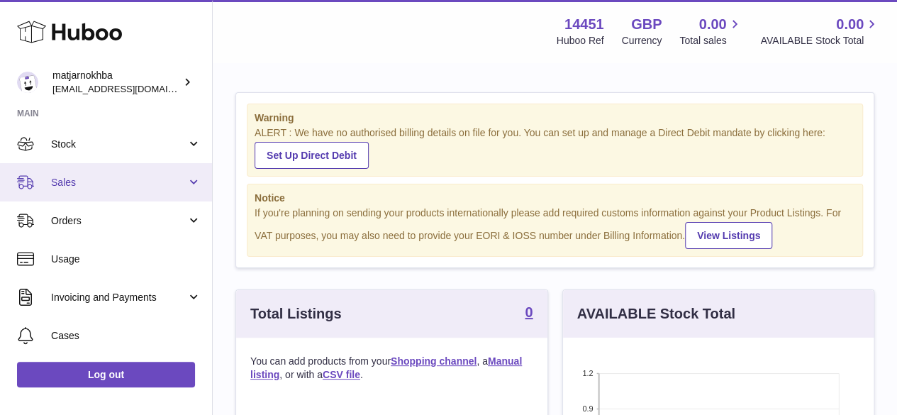
scroll to position [84, 0]
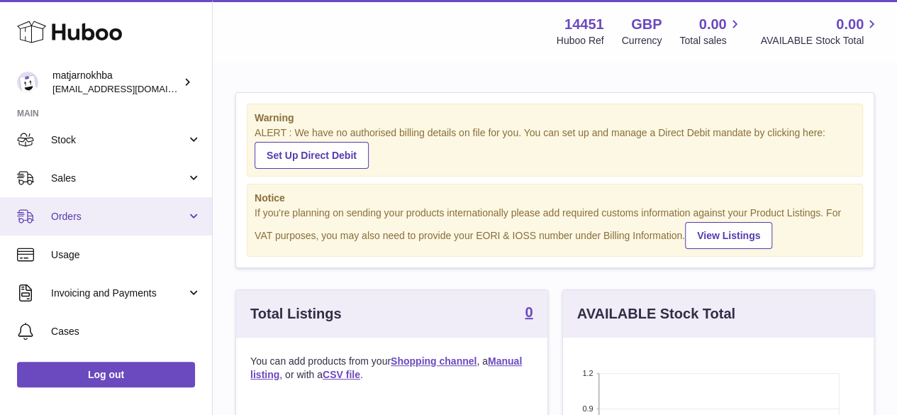
click at [179, 226] on link "Orders" at bounding box center [106, 216] width 212 height 38
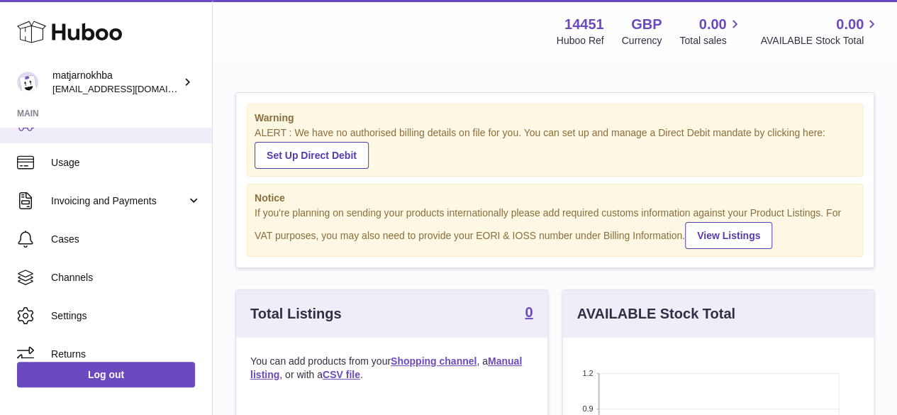
scroll to position [185, 0]
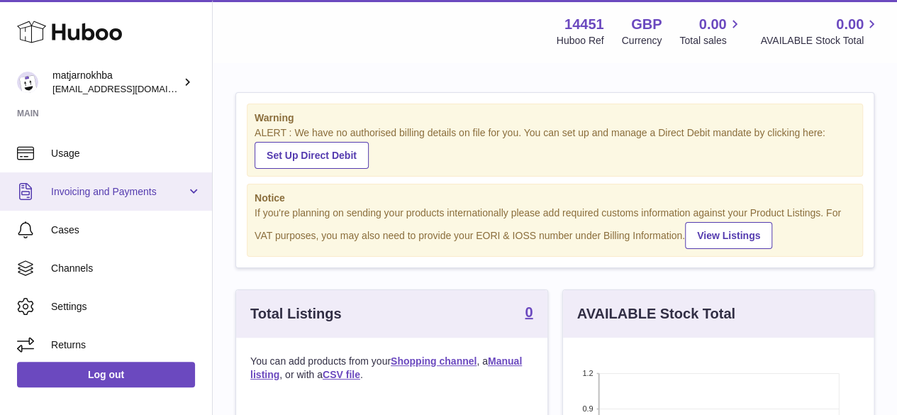
click at [179, 191] on span "Invoicing and Payments" at bounding box center [118, 191] width 135 height 13
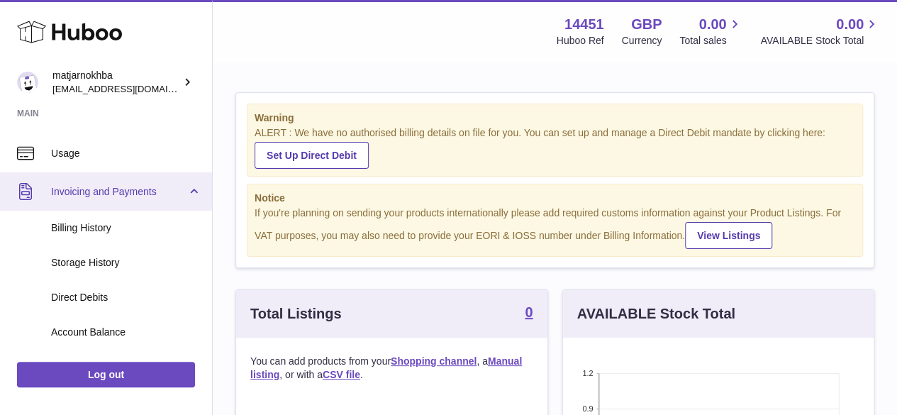
click at [179, 191] on span "Invoicing and Payments" at bounding box center [118, 191] width 135 height 13
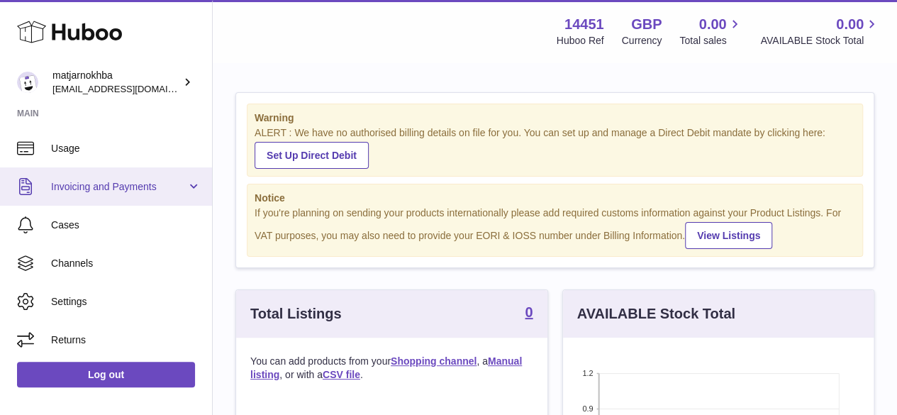
scroll to position [0, 0]
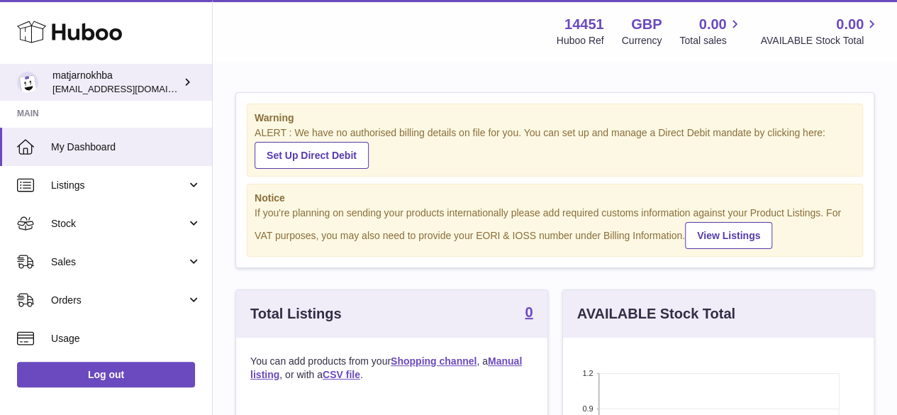
click at [174, 87] on div "matjarnokhba info@matjarnokhba.com" at bounding box center [116, 82] width 128 height 27
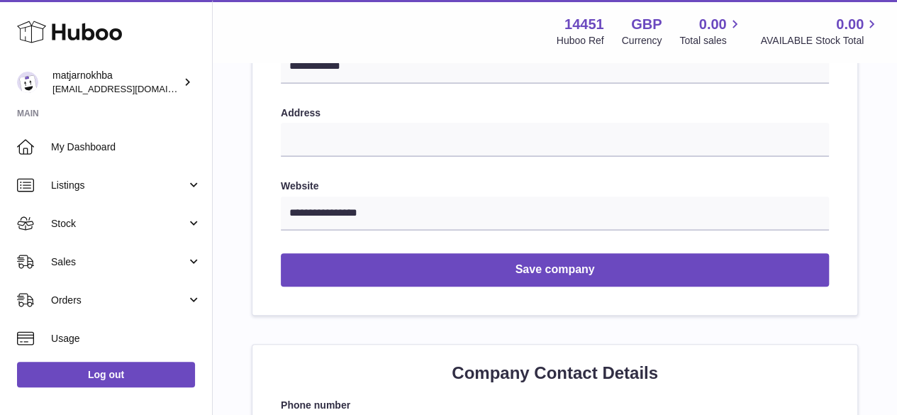
scroll to position [268, 0]
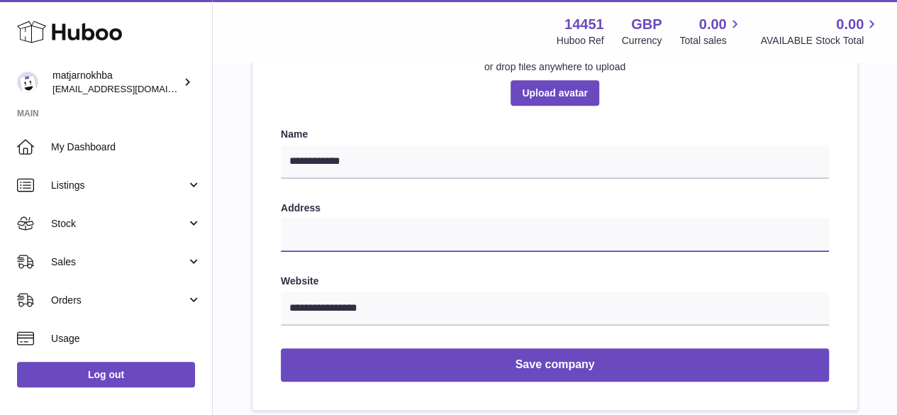
click at [563, 235] on input "text" at bounding box center [555, 235] width 548 height 34
click at [488, 194] on form "**********" at bounding box center [555, 255] width 548 height 254
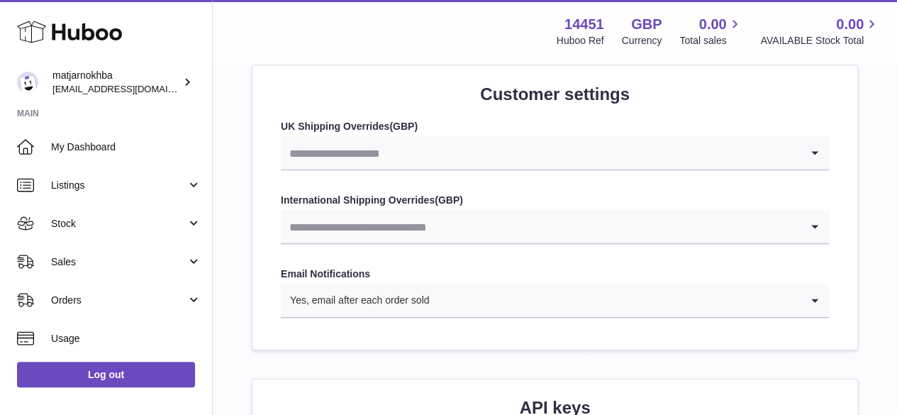
scroll to position [1406, 0]
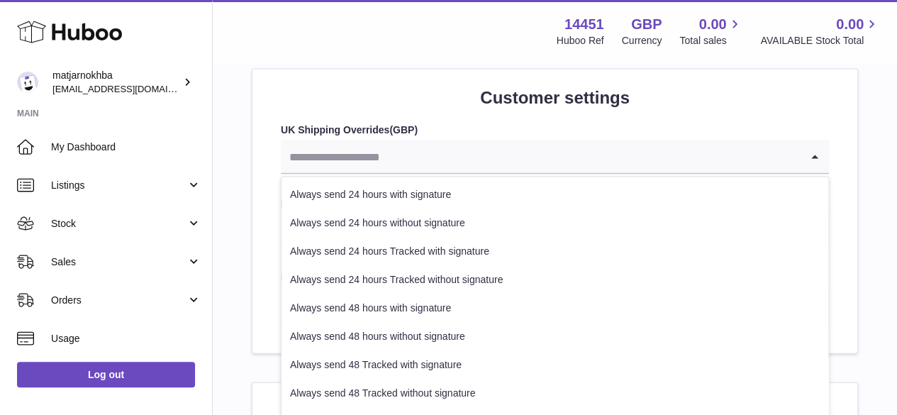
click at [611, 155] on input "Search for option" at bounding box center [541, 156] width 520 height 33
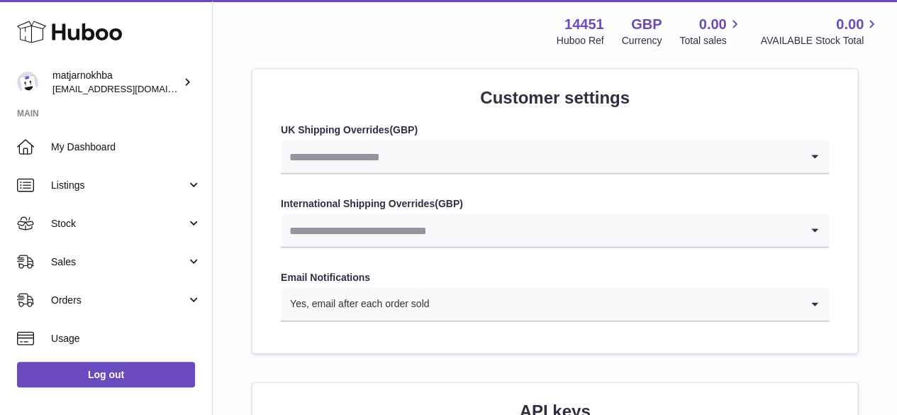
click at [658, 135] on div "UK Shipping Overrides ( GBP ) Loading... Always send 24 hours with signature Al…" at bounding box center [555, 148] width 548 height 51
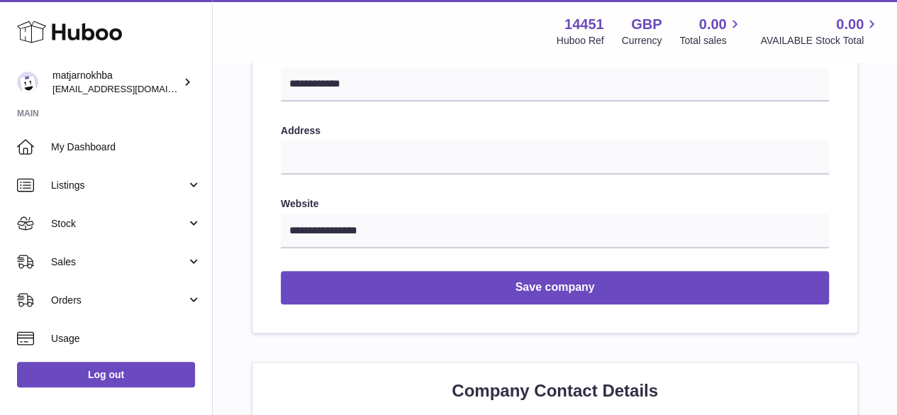
scroll to position [282, 0]
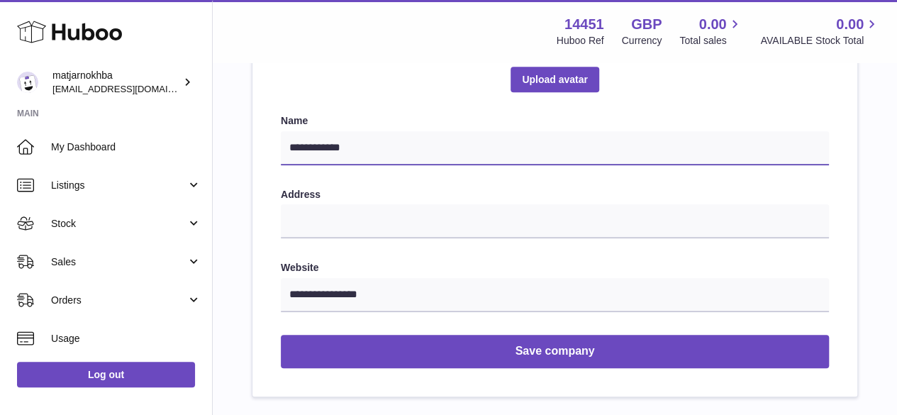
click at [551, 150] on input "**********" at bounding box center [555, 148] width 548 height 34
click at [438, 114] on label "Name" at bounding box center [555, 120] width 548 height 13
click at [386, 157] on input "**********" at bounding box center [555, 148] width 548 height 34
click at [441, 109] on div "**********" at bounding box center [554, 156] width 605 height 482
click at [420, 150] on input "**********" at bounding box center [555, 148] width 548 height 34
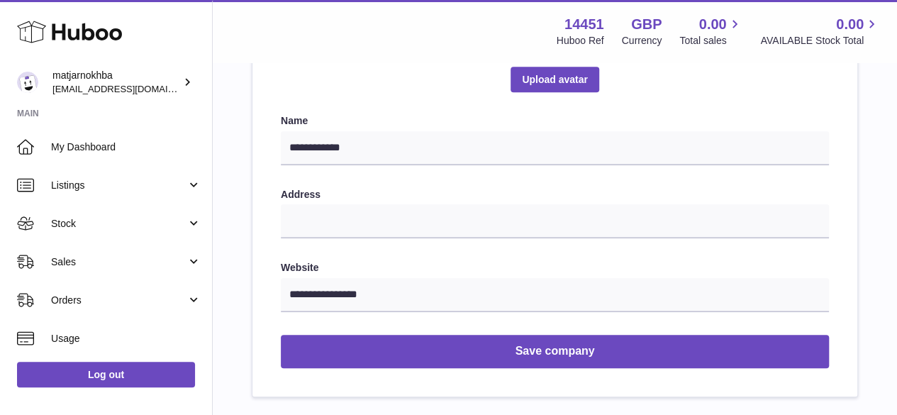
click at [431, 106] on div "**********" at bounding box center [554, 156] width 605 height 482
